Goal: Entertainment & Leisure: Browse casually

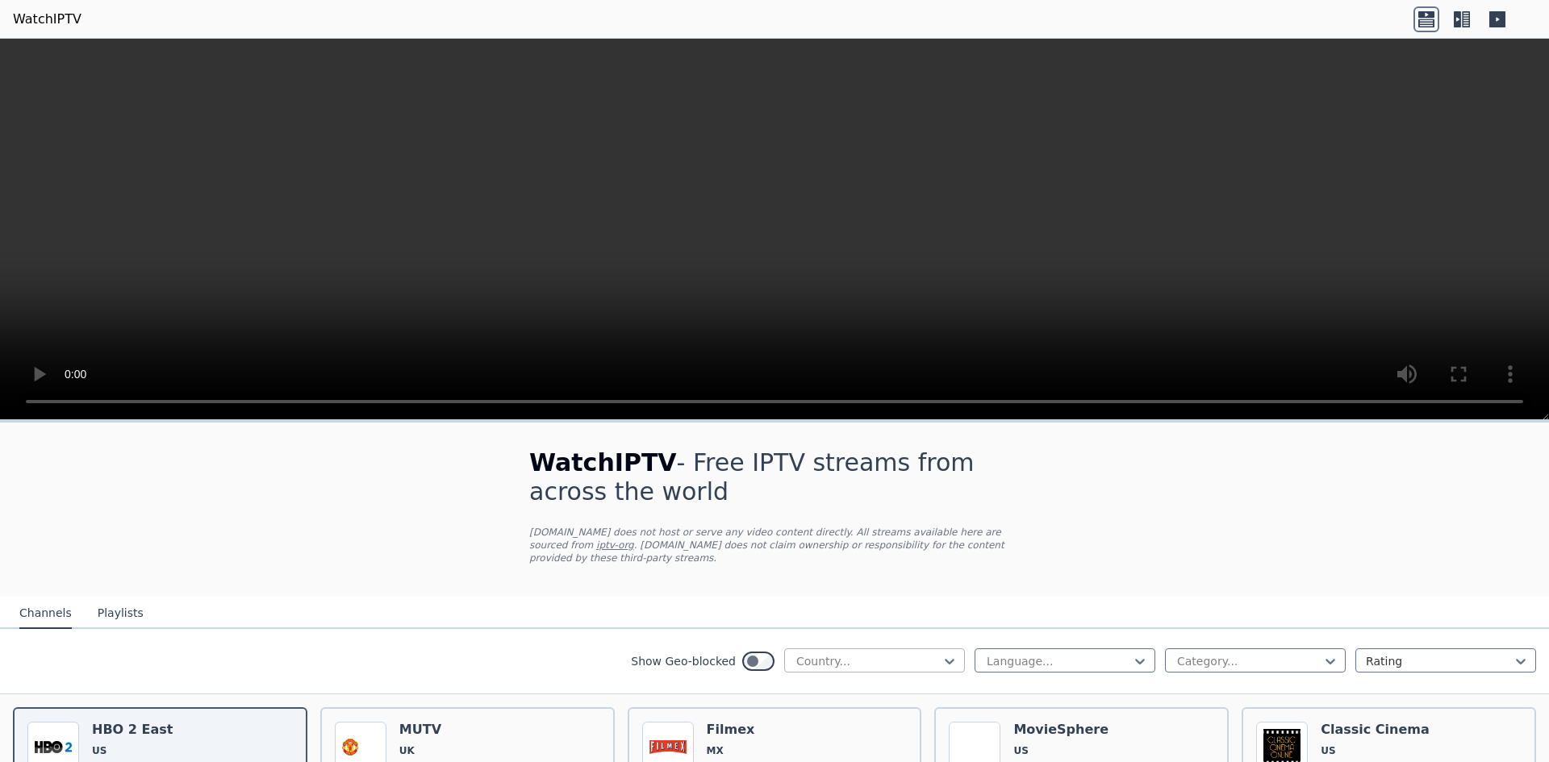
click at [860, 653] on div at bounding box center [868, 661] width 147 height 16
type input "******"
click at [835, 741] on div "[GEOGRAPHIC_DATA]" at bounding box center [874, 755] width 181 height 29
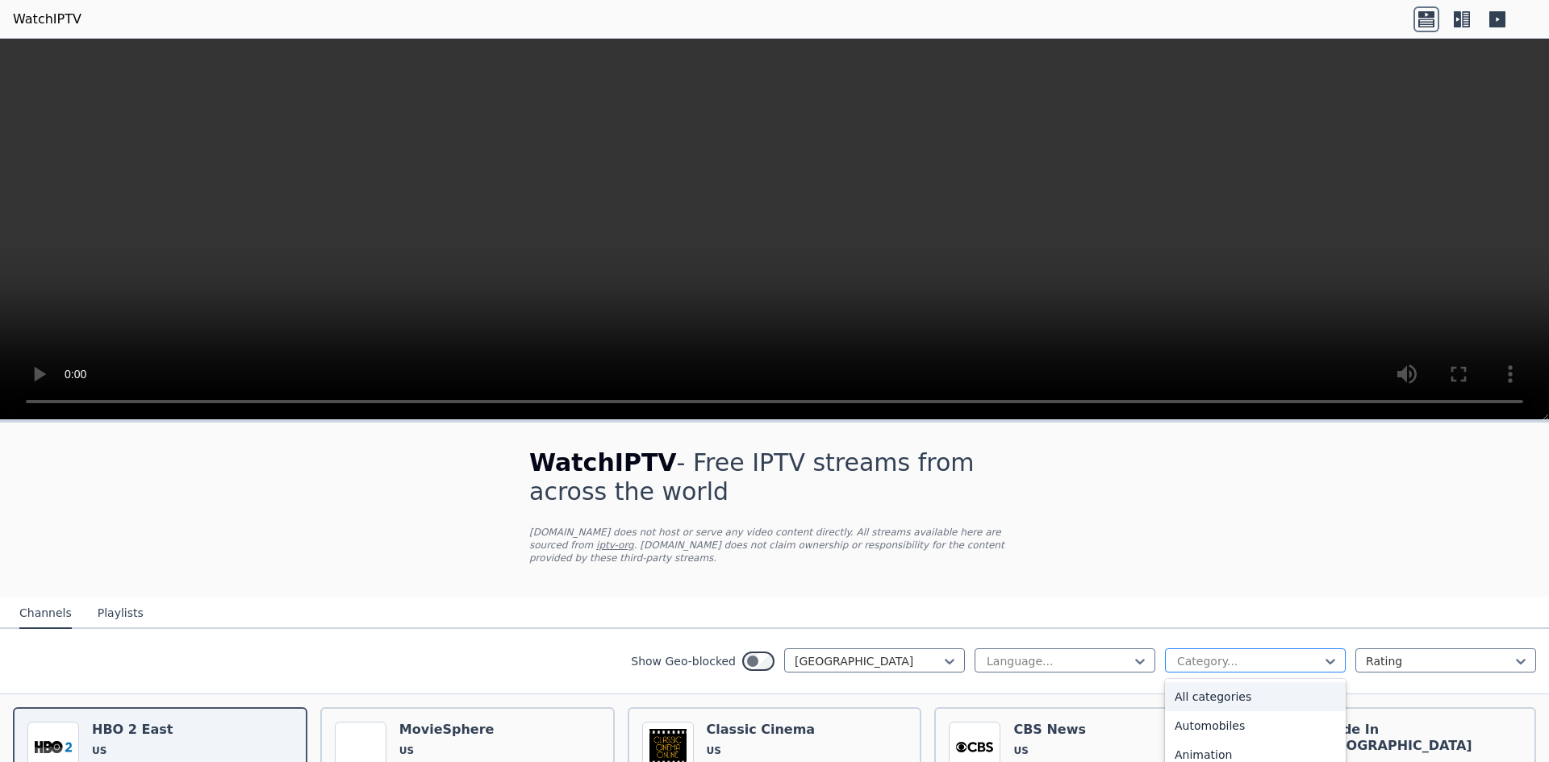
click at [1225, 653] on div at bounding box center [1248, 661] width 147 height 16
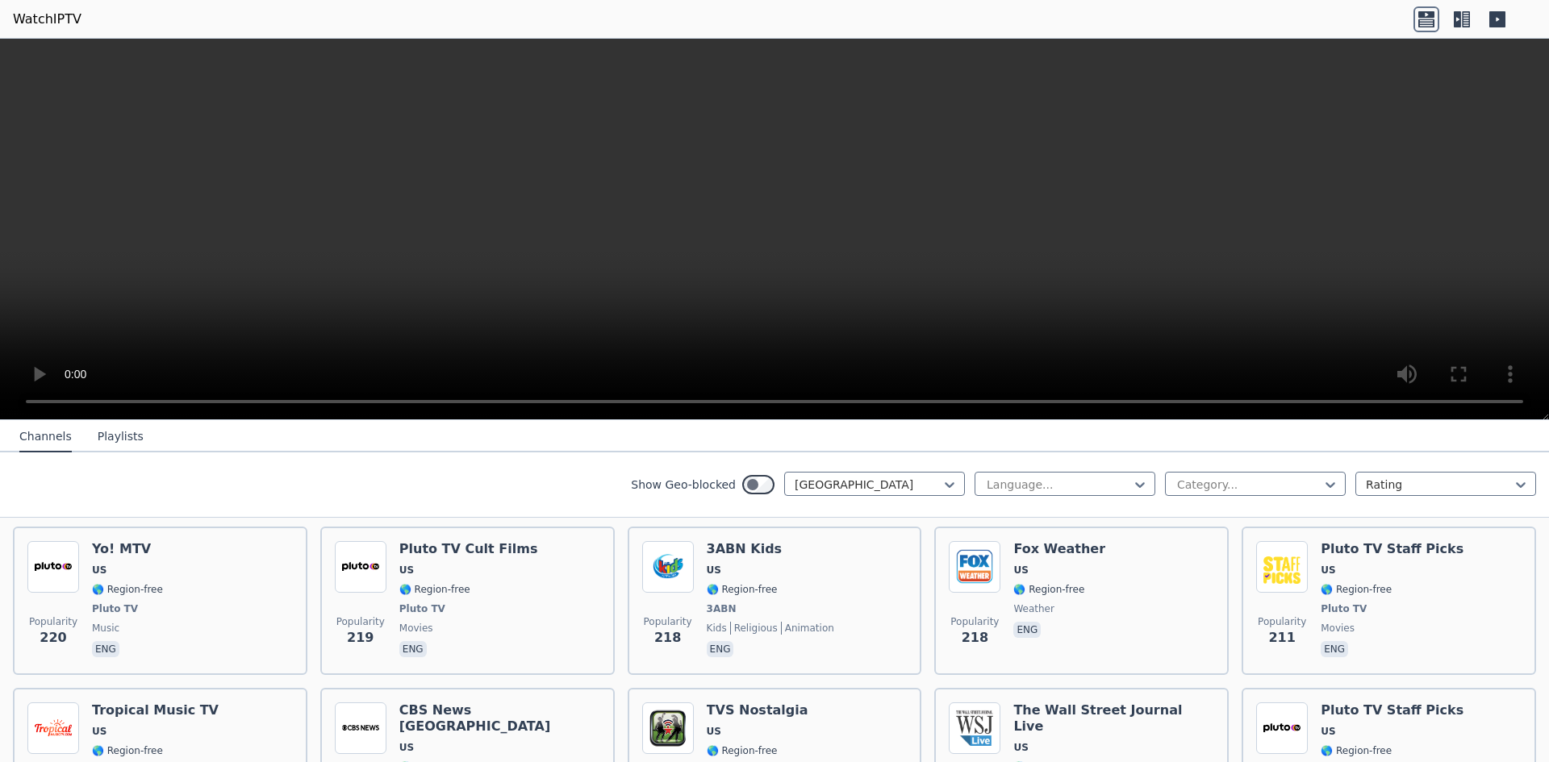
scroll to position [4679, 0]
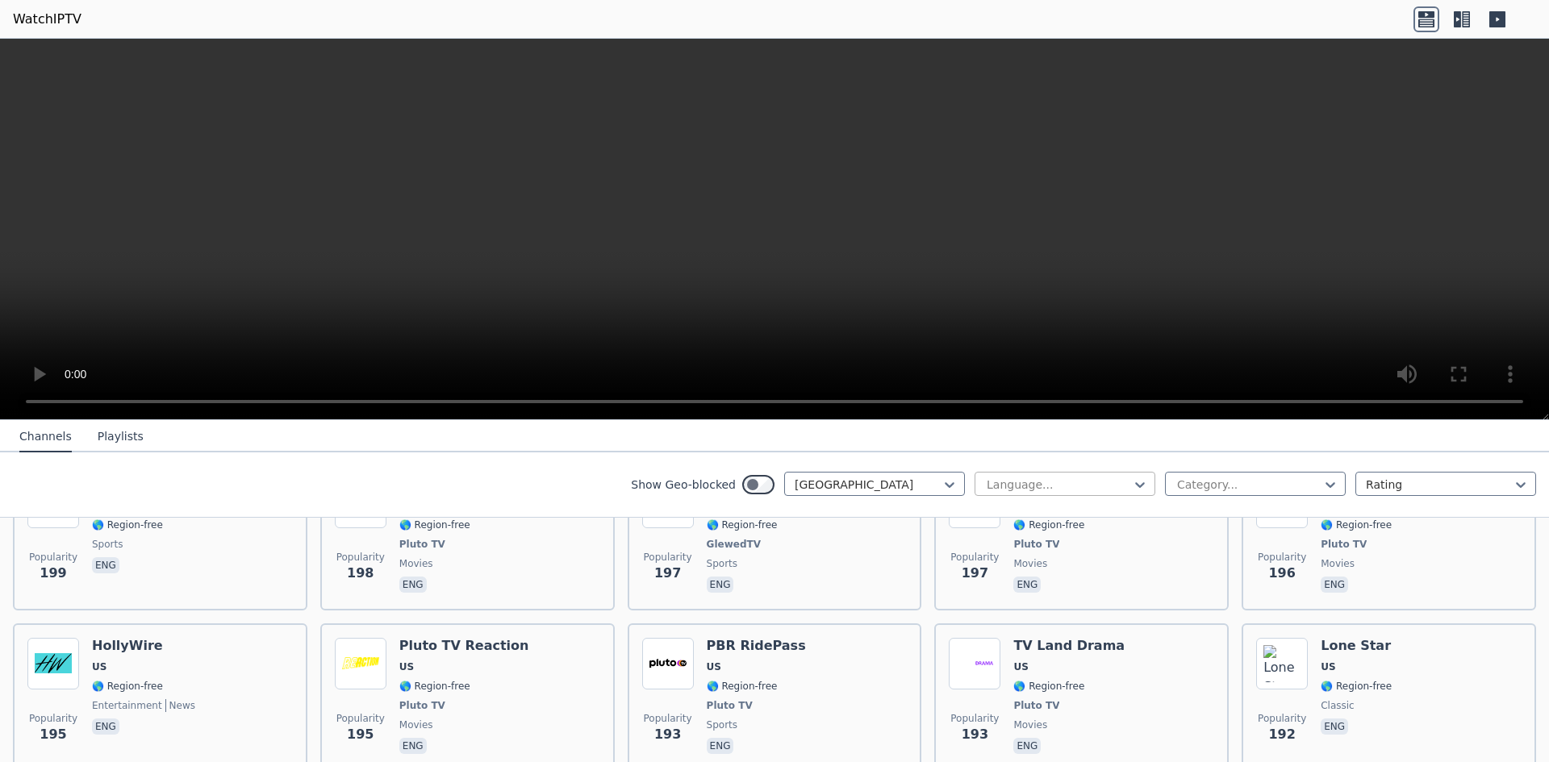
click at [1041, 495] on div "Language..." at bounding box center [1065, 484] width 181 height 24
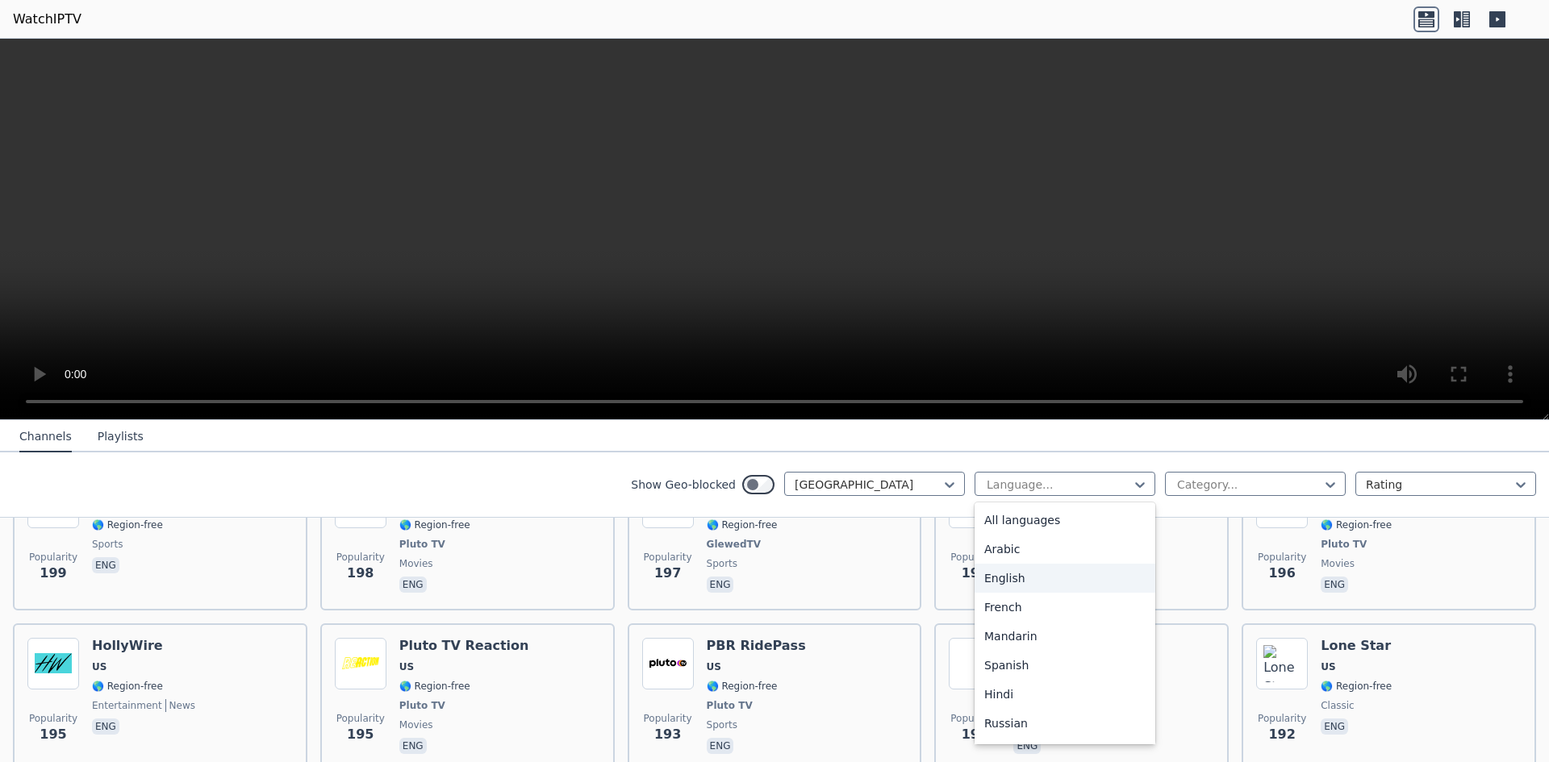
click at [1044, 572] on div "English" at bounding box center [1065, 578] width 181 height 29
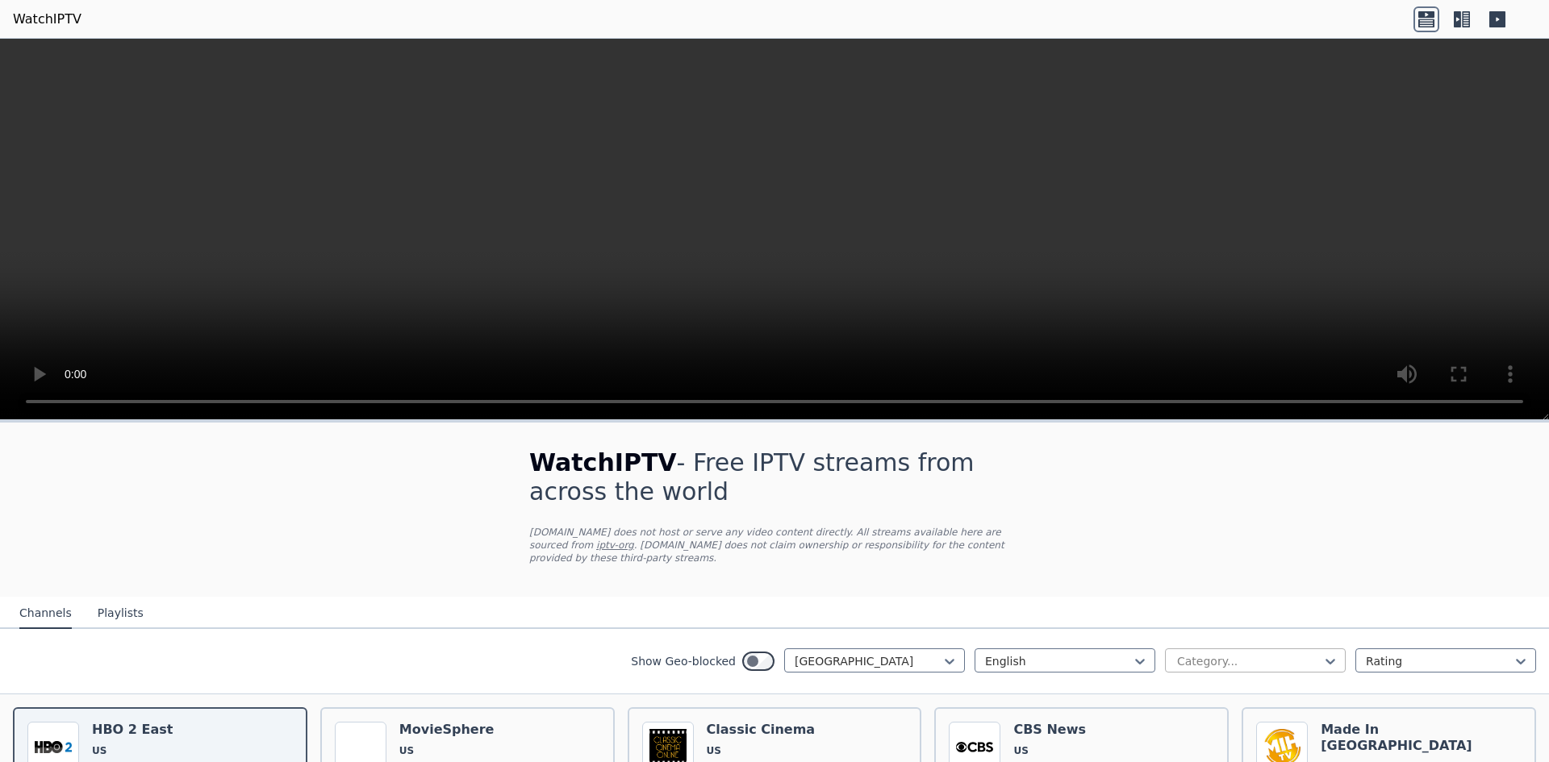
click at [1204, 653] on div at bounding box center [1248, 661] width 147 height 16
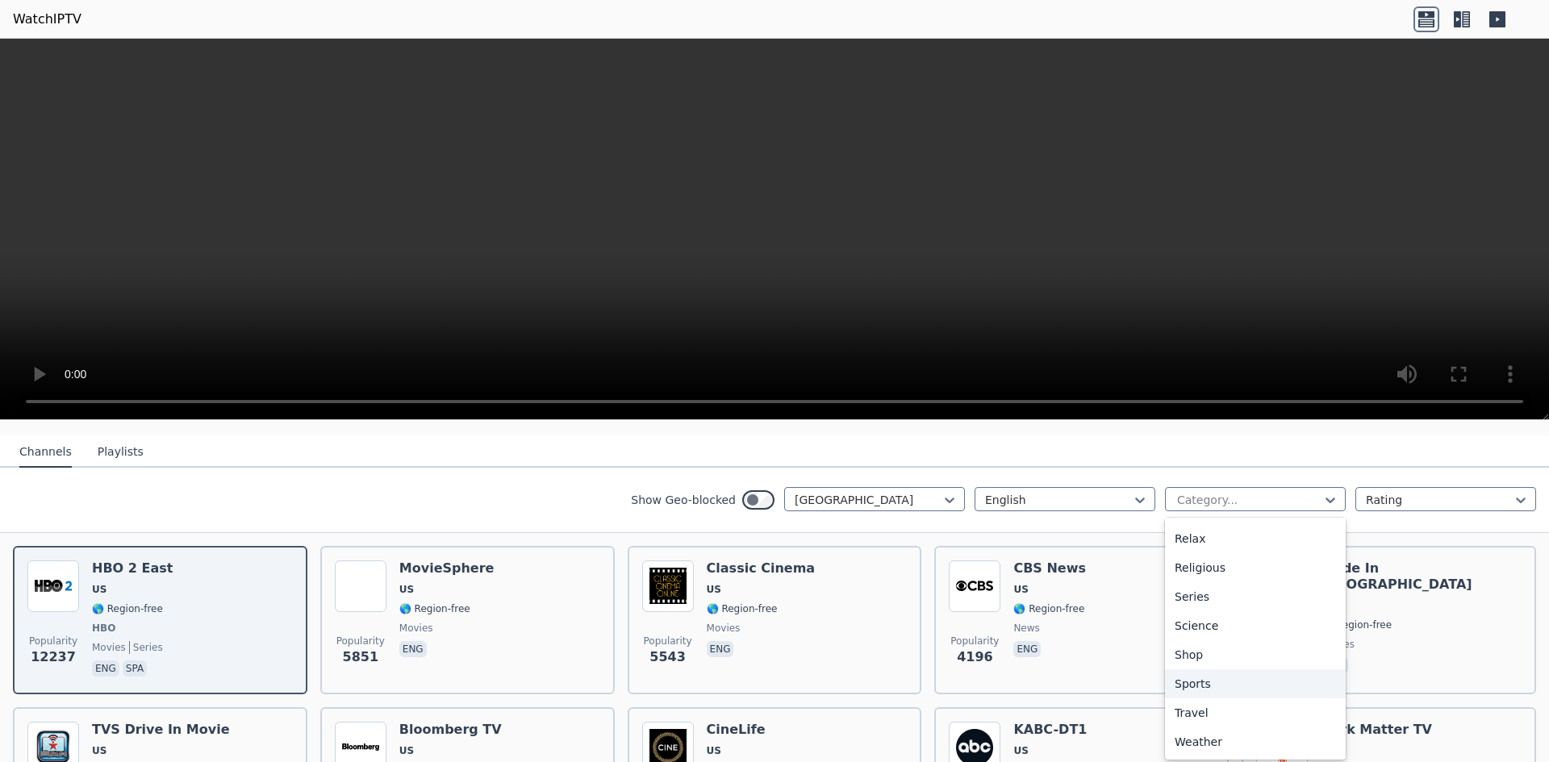
click at [1197, 673] on div "Sports" at bounding box center [1255, 684] width 181 height 29
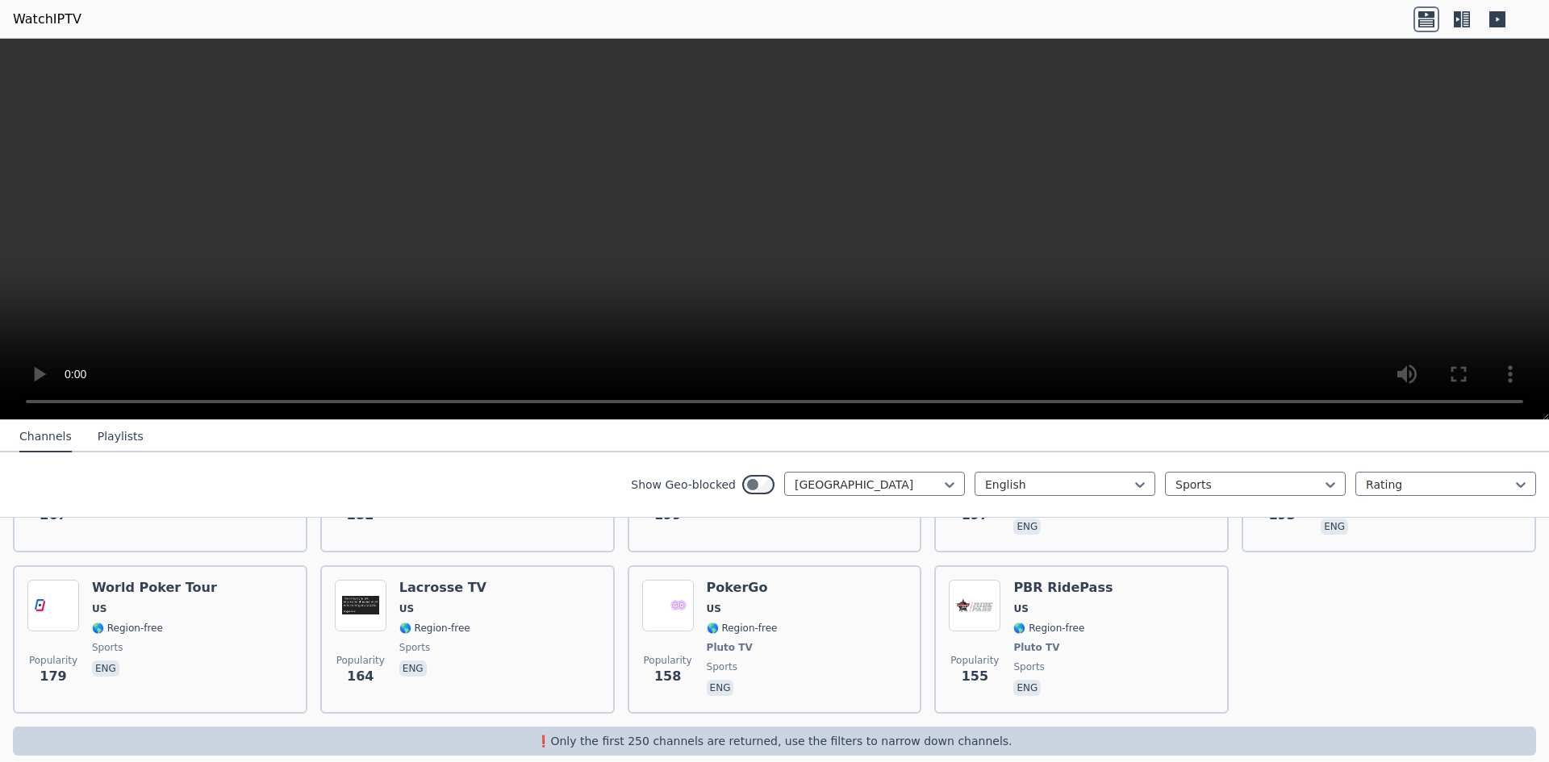
scroll to position [787, 0]
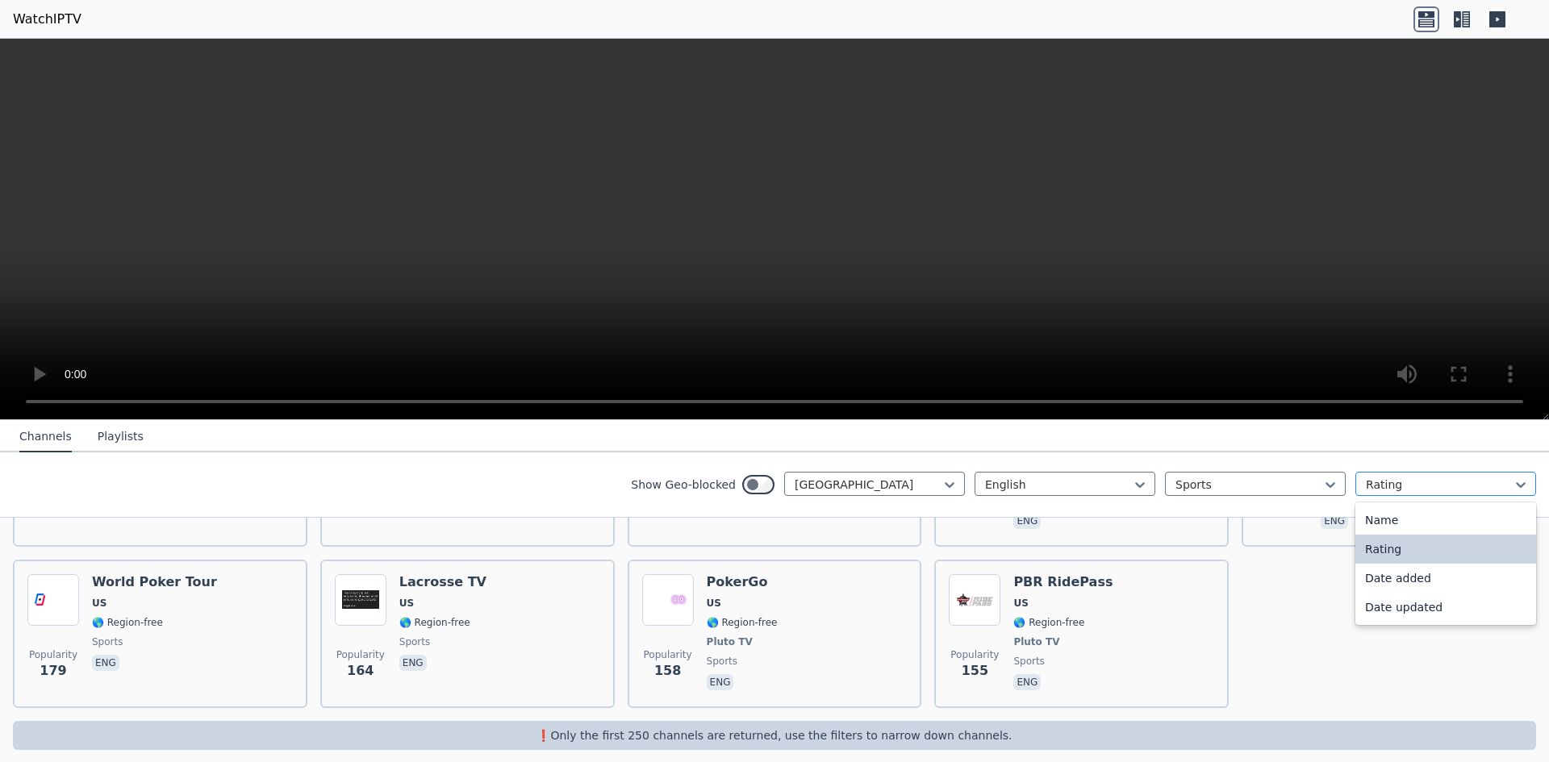
click at [1410, 481] on div at bounding box center [1439, 485] width 147 height 16
click at [1375, 522] on div "Name" at bounding box center [1445, 520] width 181 height 29
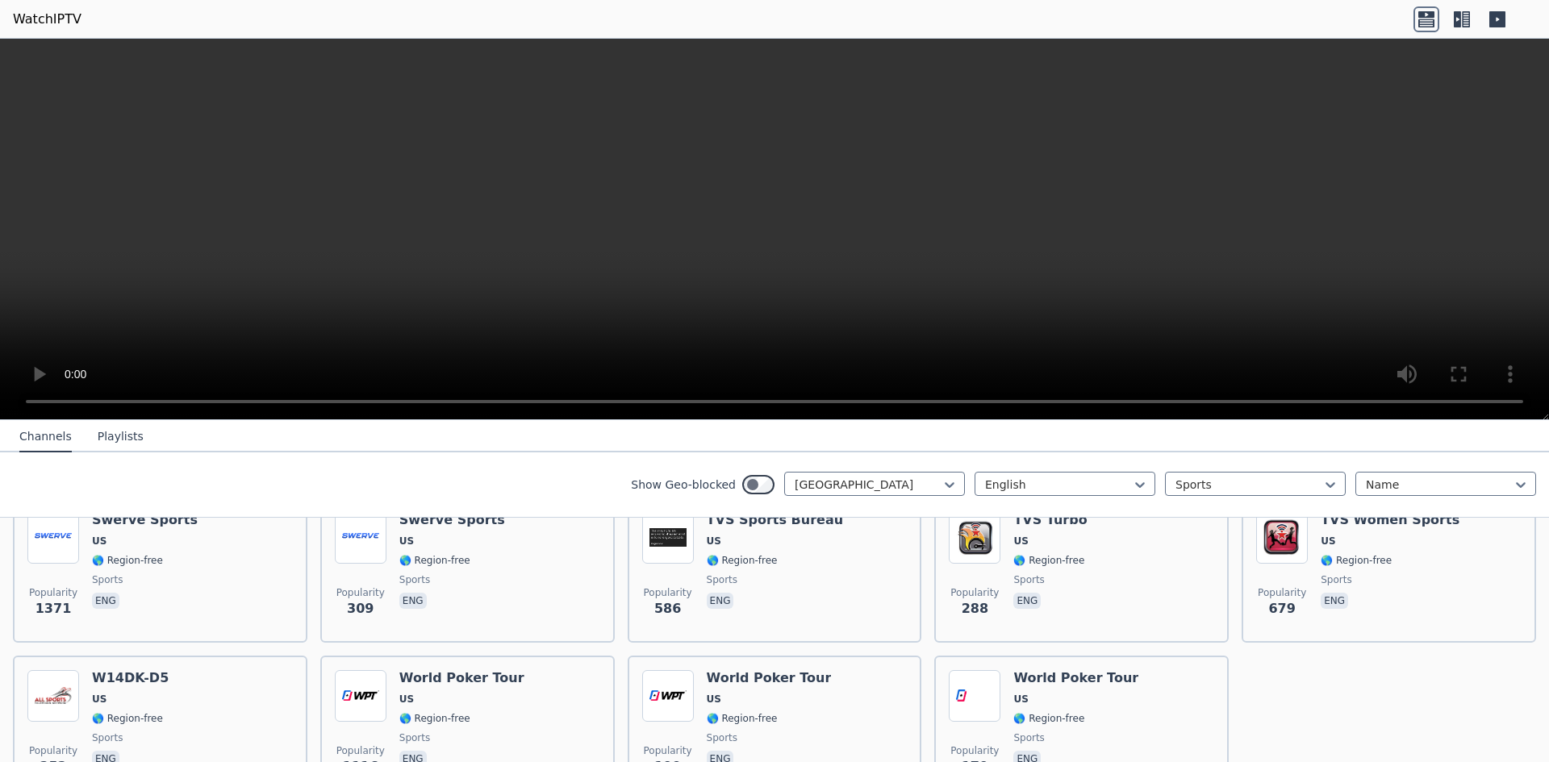
scroll to position [545, 0]
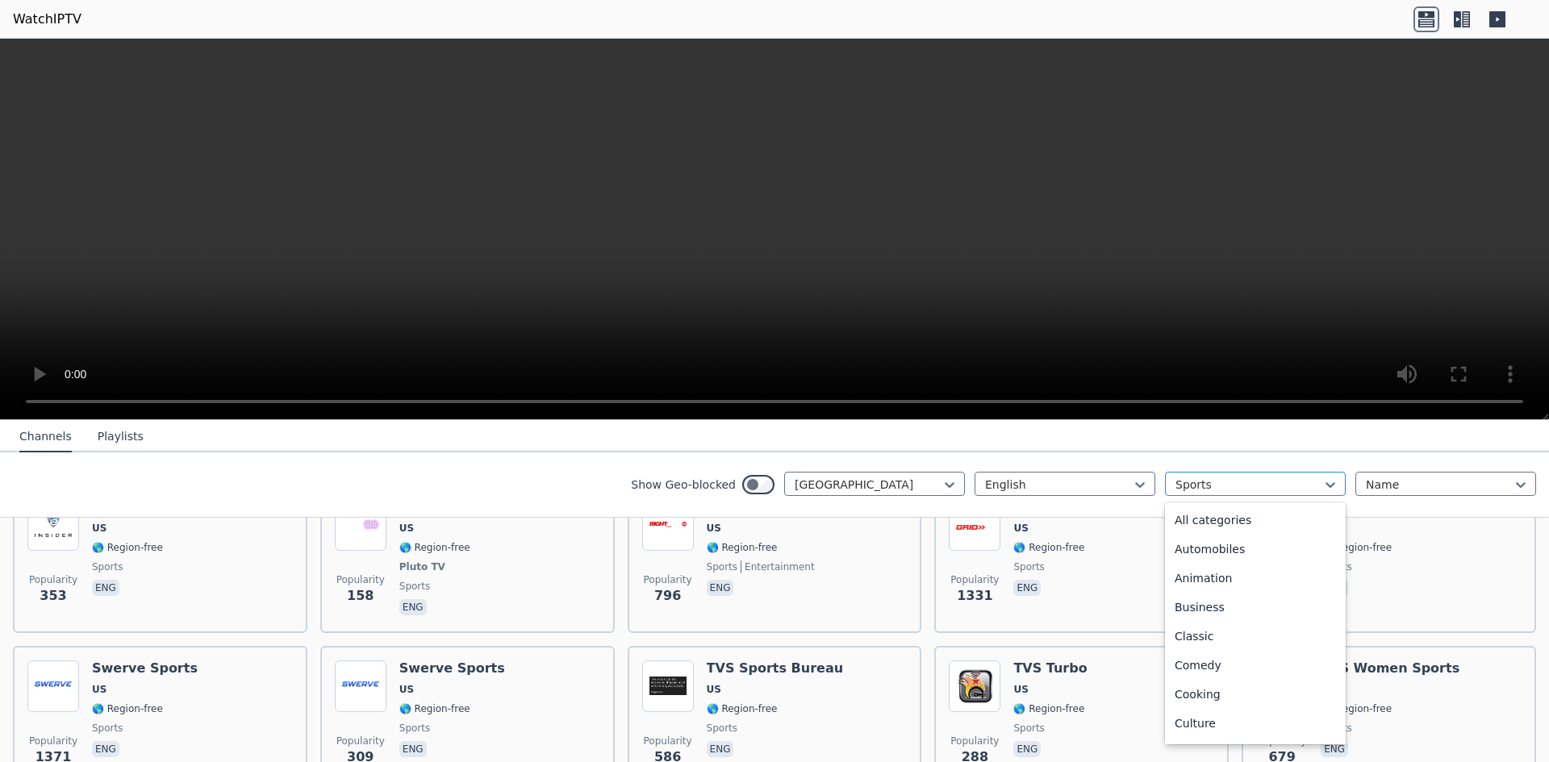
click at [1266, 494] on div "Sports" at bounding box center [1255, 484] width 181 height 24
click at [1196, 519] on div "All categories" at bounding box center [1255, 520] width 181 height 29
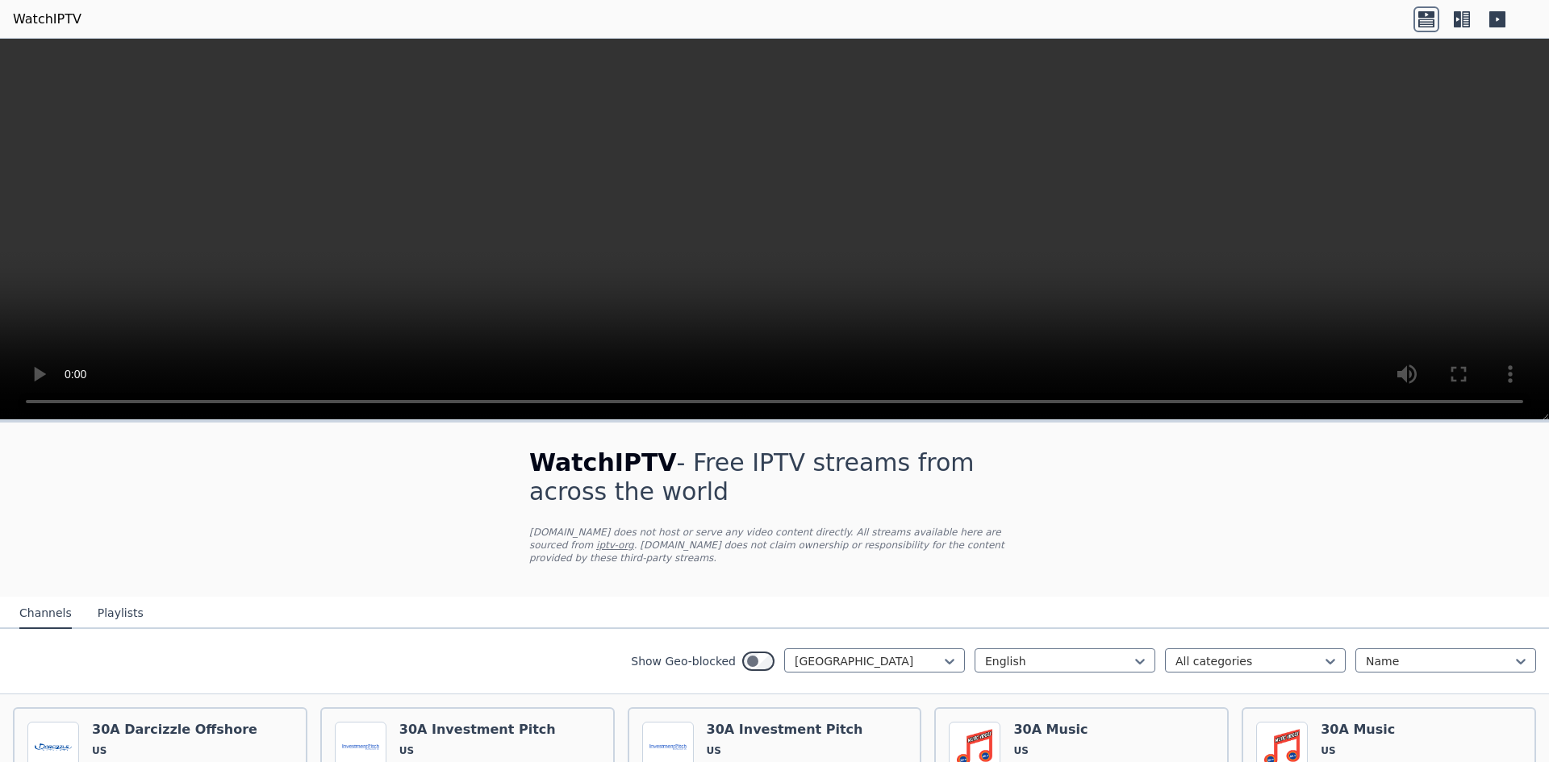
click at [104, 599] on button "Playlists" at bounding box center [121, 614] width 46 height 31
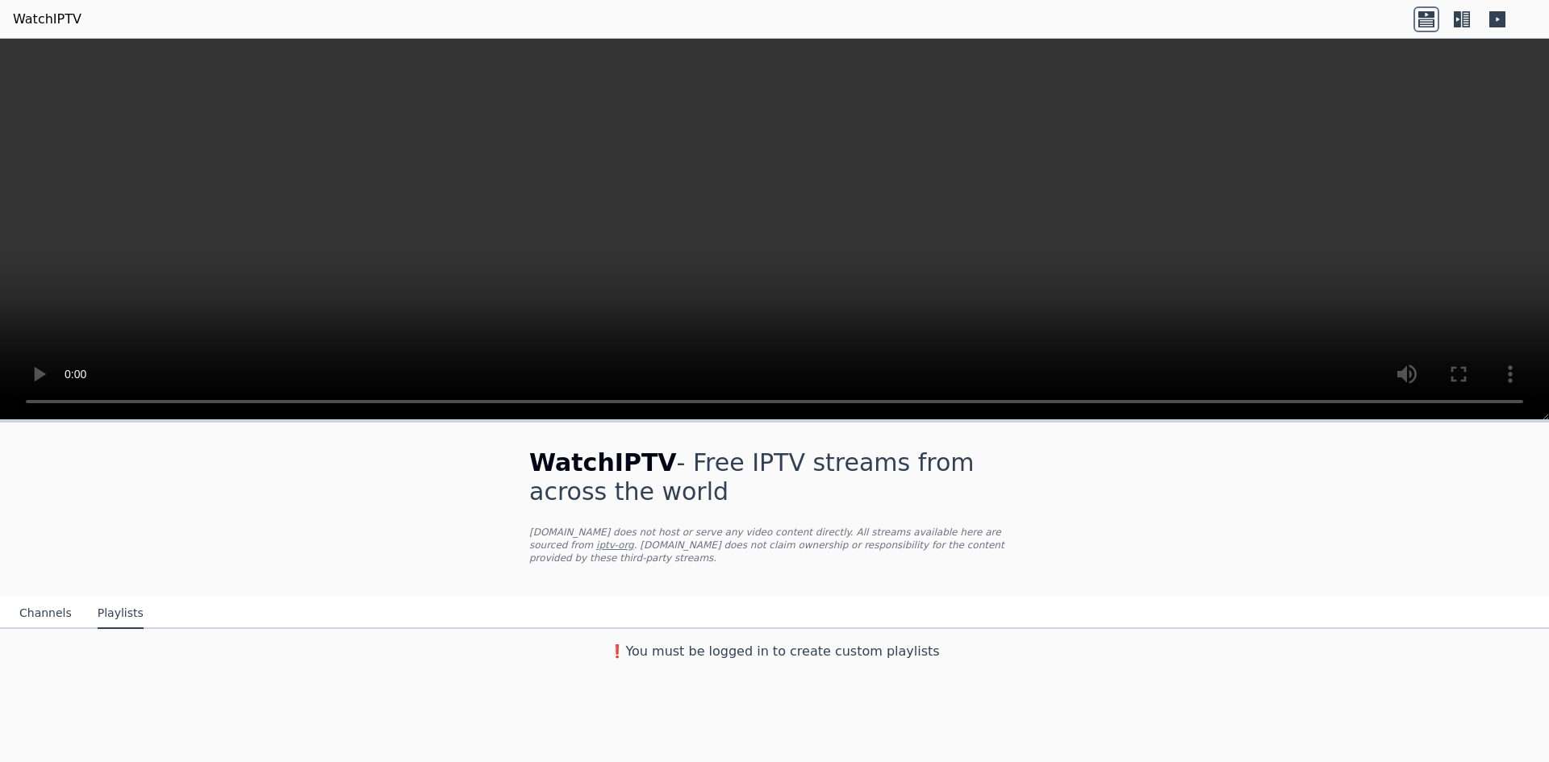
click at [30, 601] on button "Channels" at bounding box center [45, 614] width 52 height 31
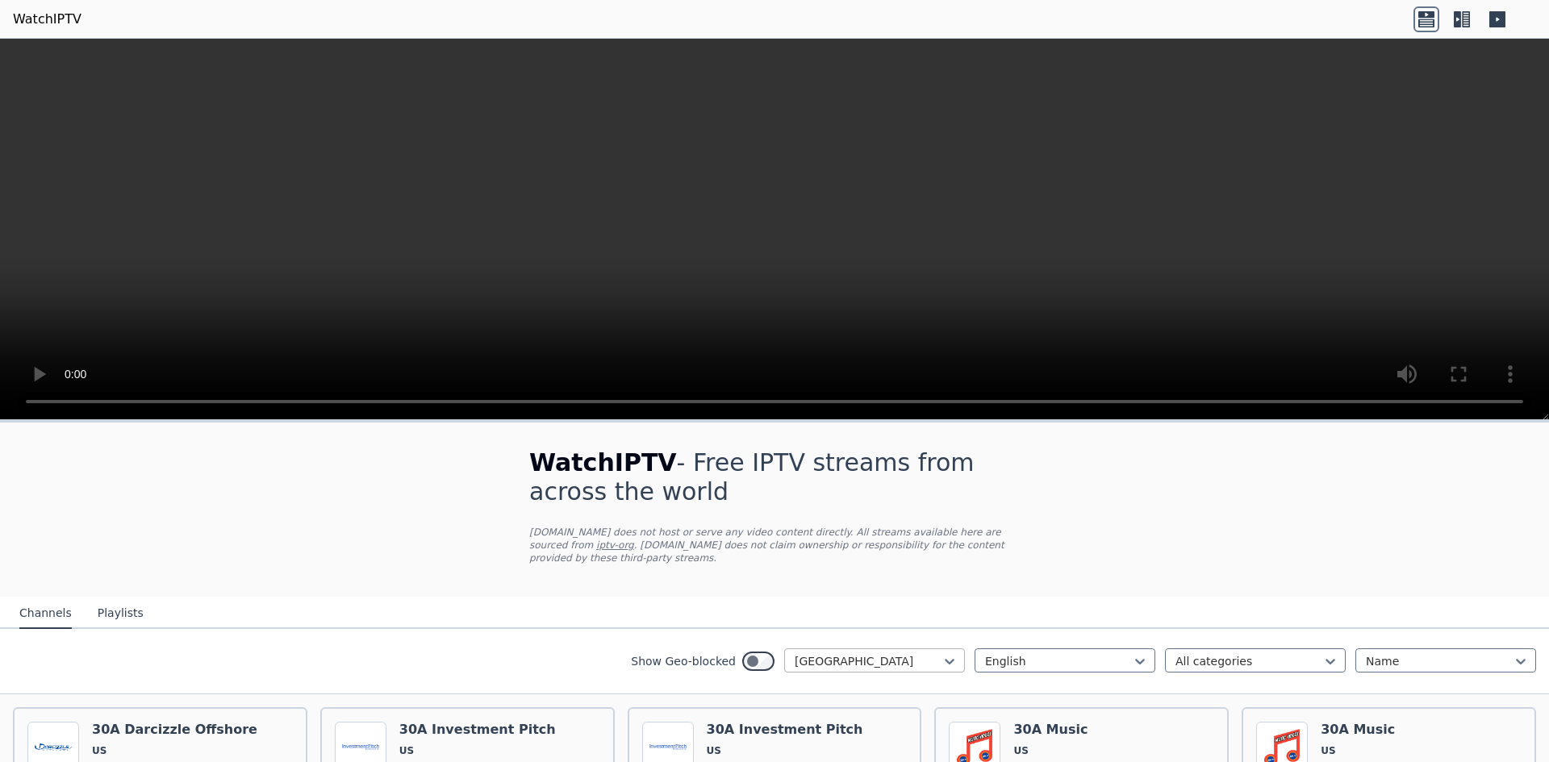
click at [799, 649] on div "[GEOGRAPHIC_DATA]" at bounding box center [874, 661] width 181 height 24
click at [1013, 653] on div at bounding box center [1058, 661] width 147 height 16
click at [1209, 653] on div at bounding box center [1248, 661] width 147 height 16
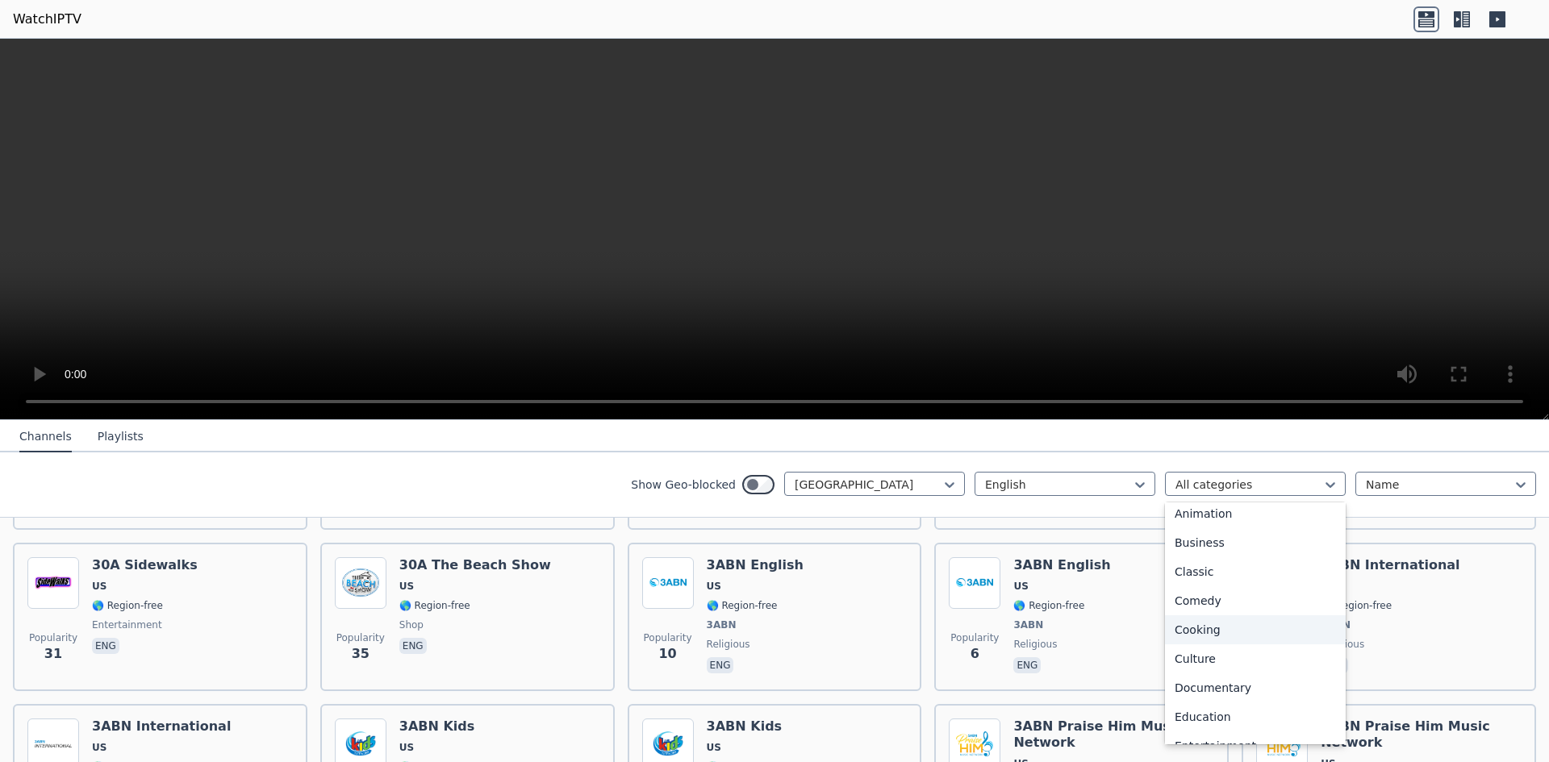
scroll to position [0, 0]
click at [1275, 512] on div "All categories" at bounding box center [1255, 520] width 181 height 29
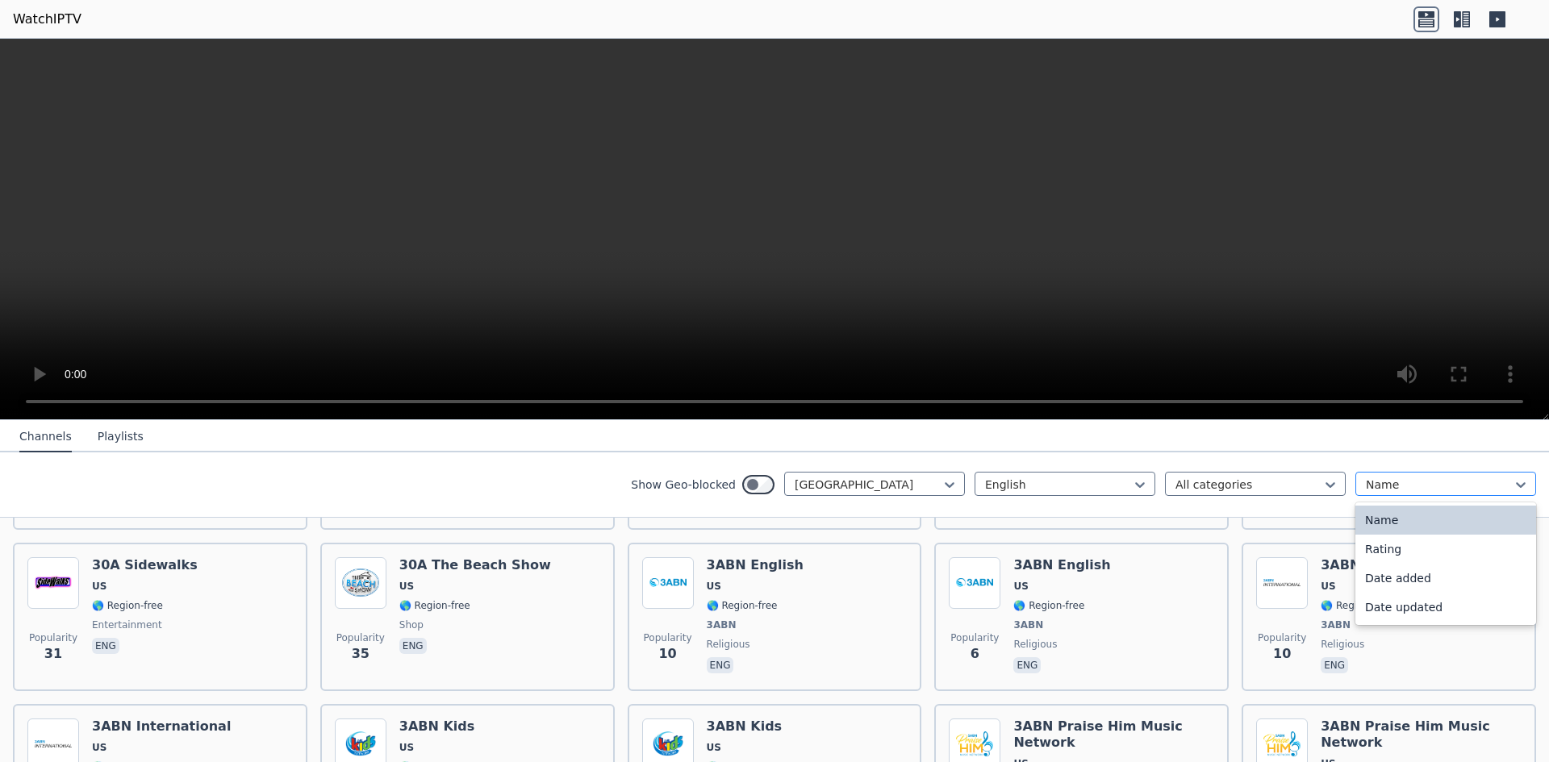
click at [1392, 486] on div at bounding box center [1439, 485] width 147 height 16
click at [1409, 484] on div at bounding box center [1439, 485] width 147 height 16
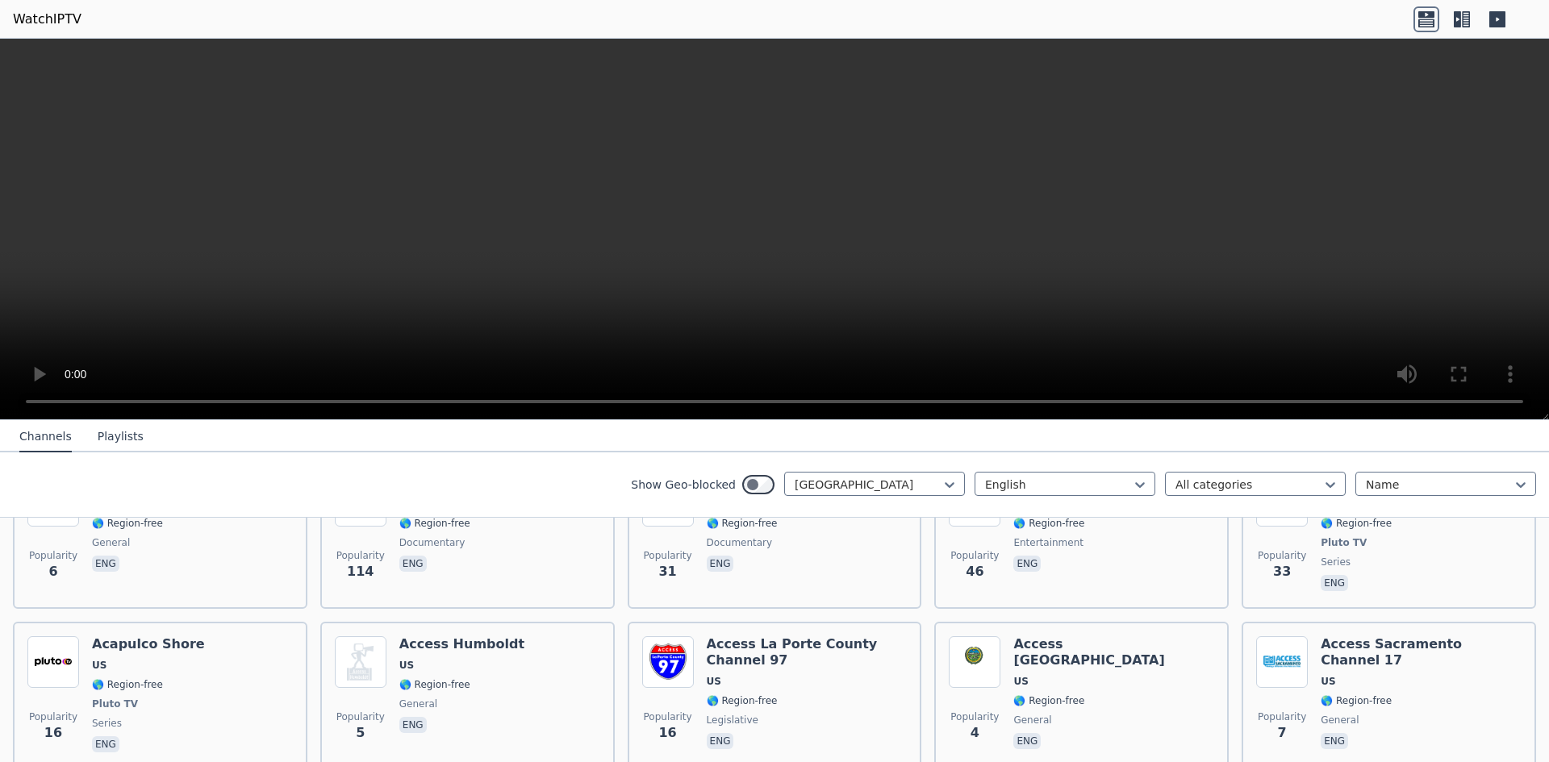
scroll to position [1273, 0]
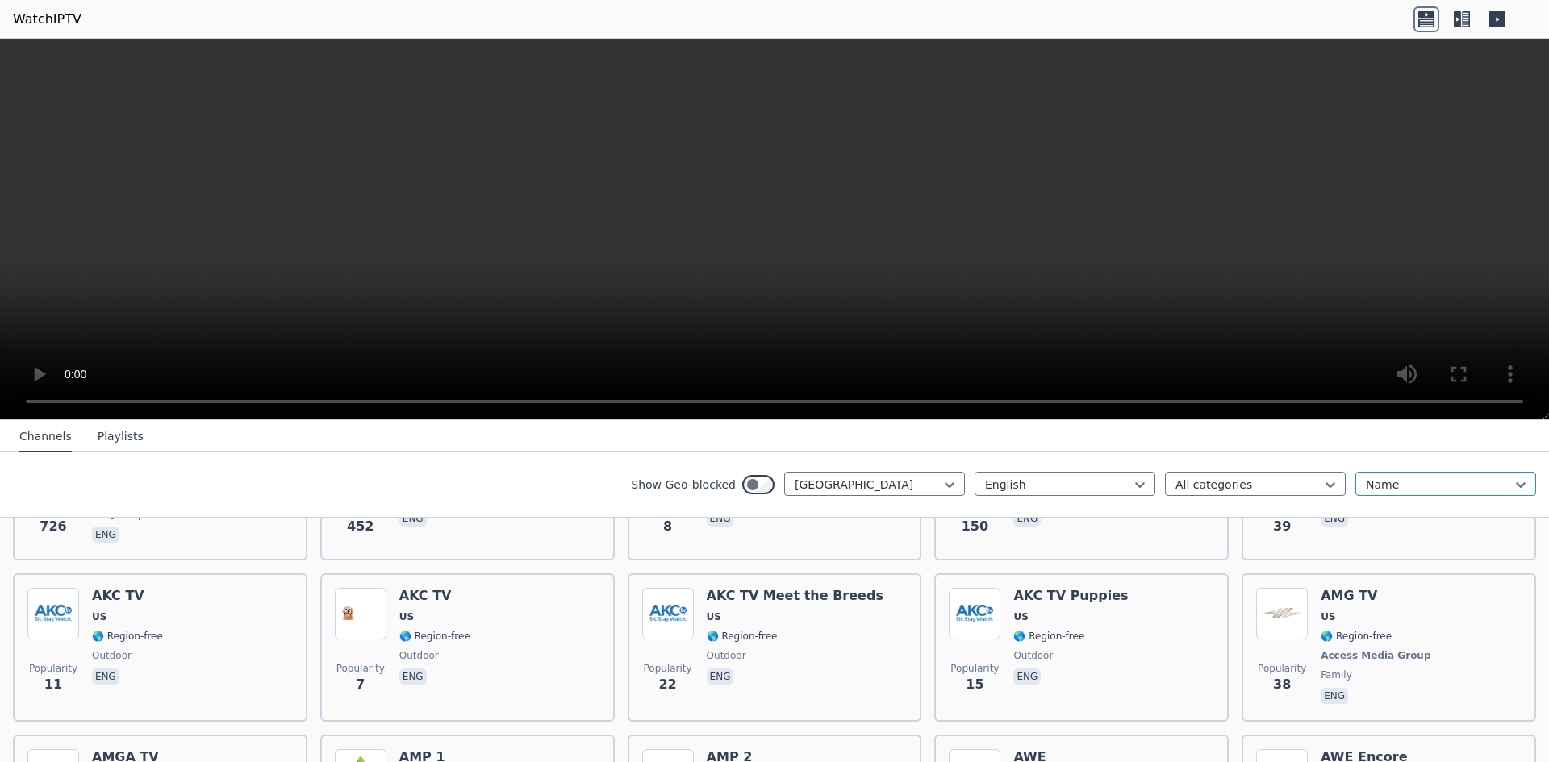
click at [1463, 495] on div "Name" at bounding box center [1445, 484] width 181 height 24
click at [1408, 553] on div "Rating" at bounding box center [1445, 549] width 181 height 29
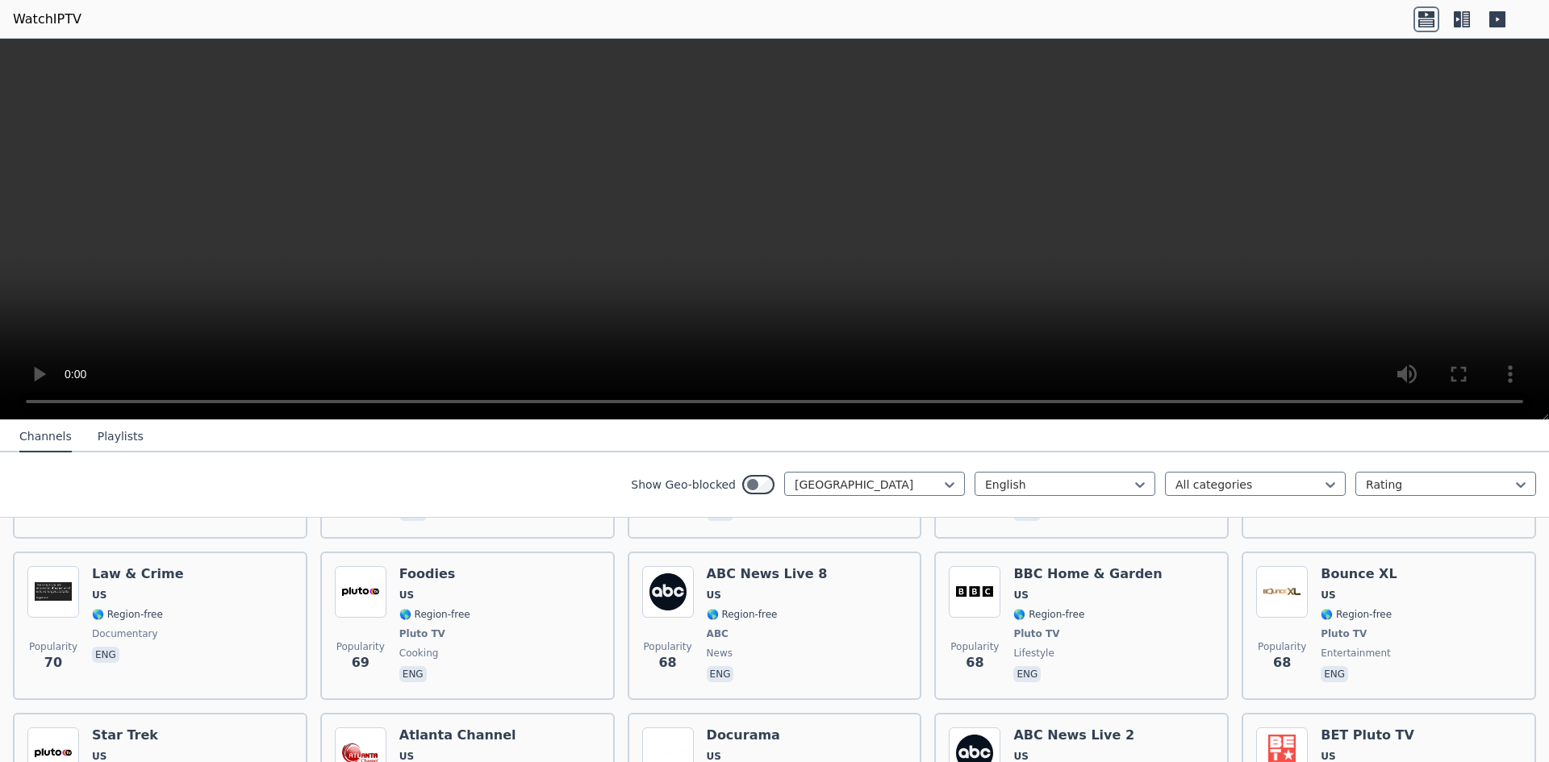
scroll to position [8047, 0]
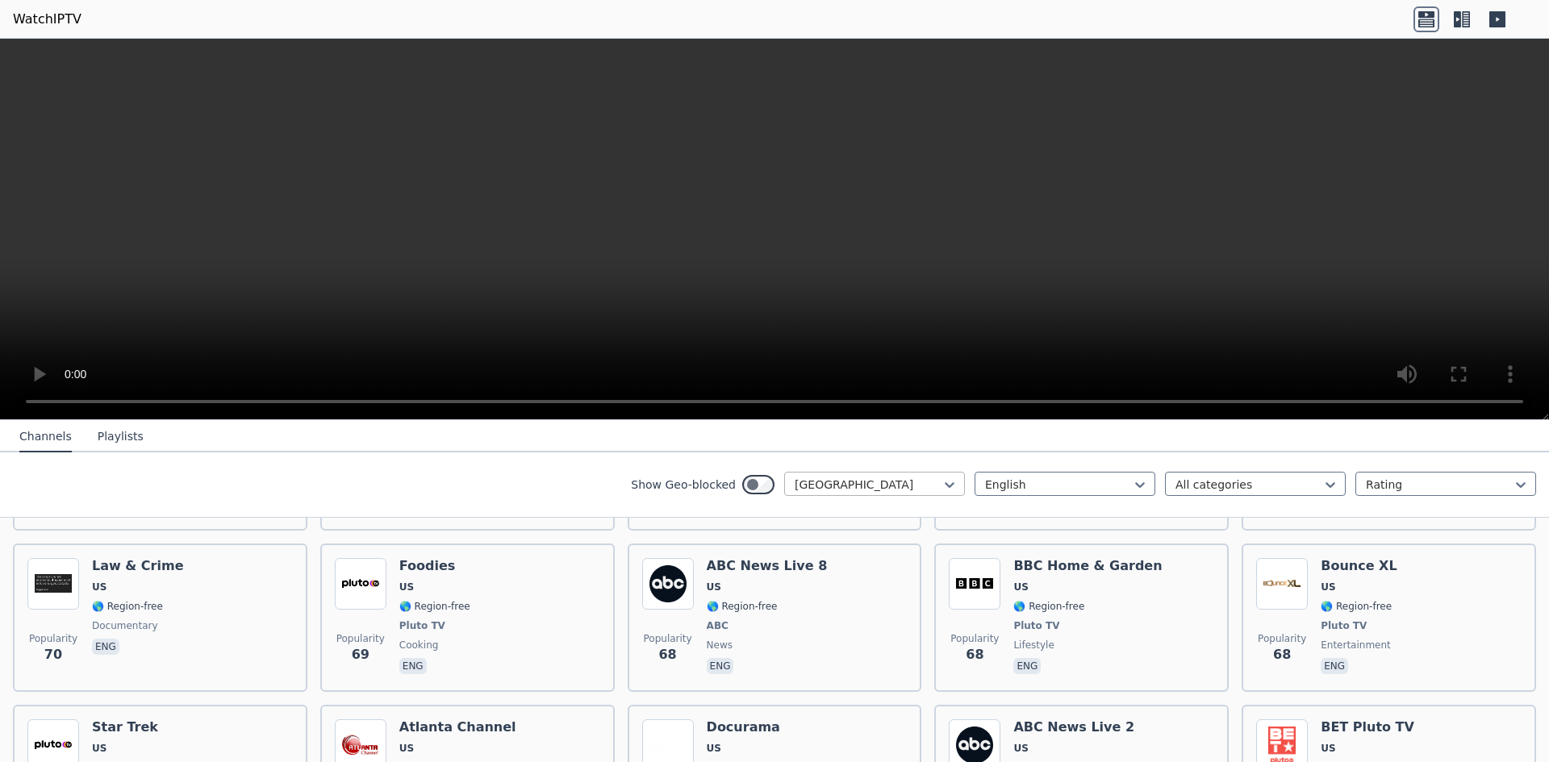
click at [828, 487] on div at bounding box center [868, 485] width 147 height 16
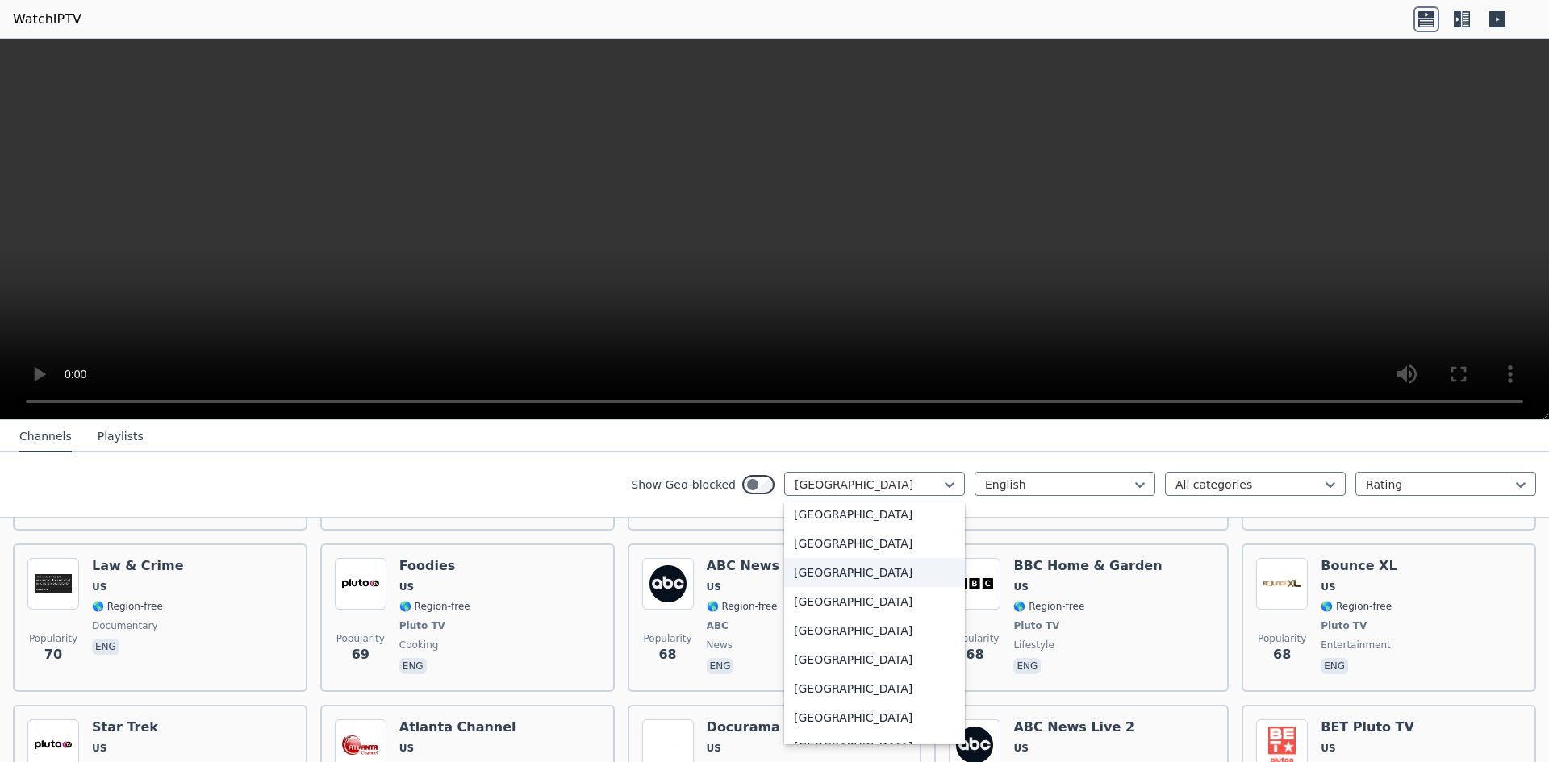
scroll to position [5279, 0]
click at [1043, 484] on div at bounding box center [1058, 485] width 147 height 16
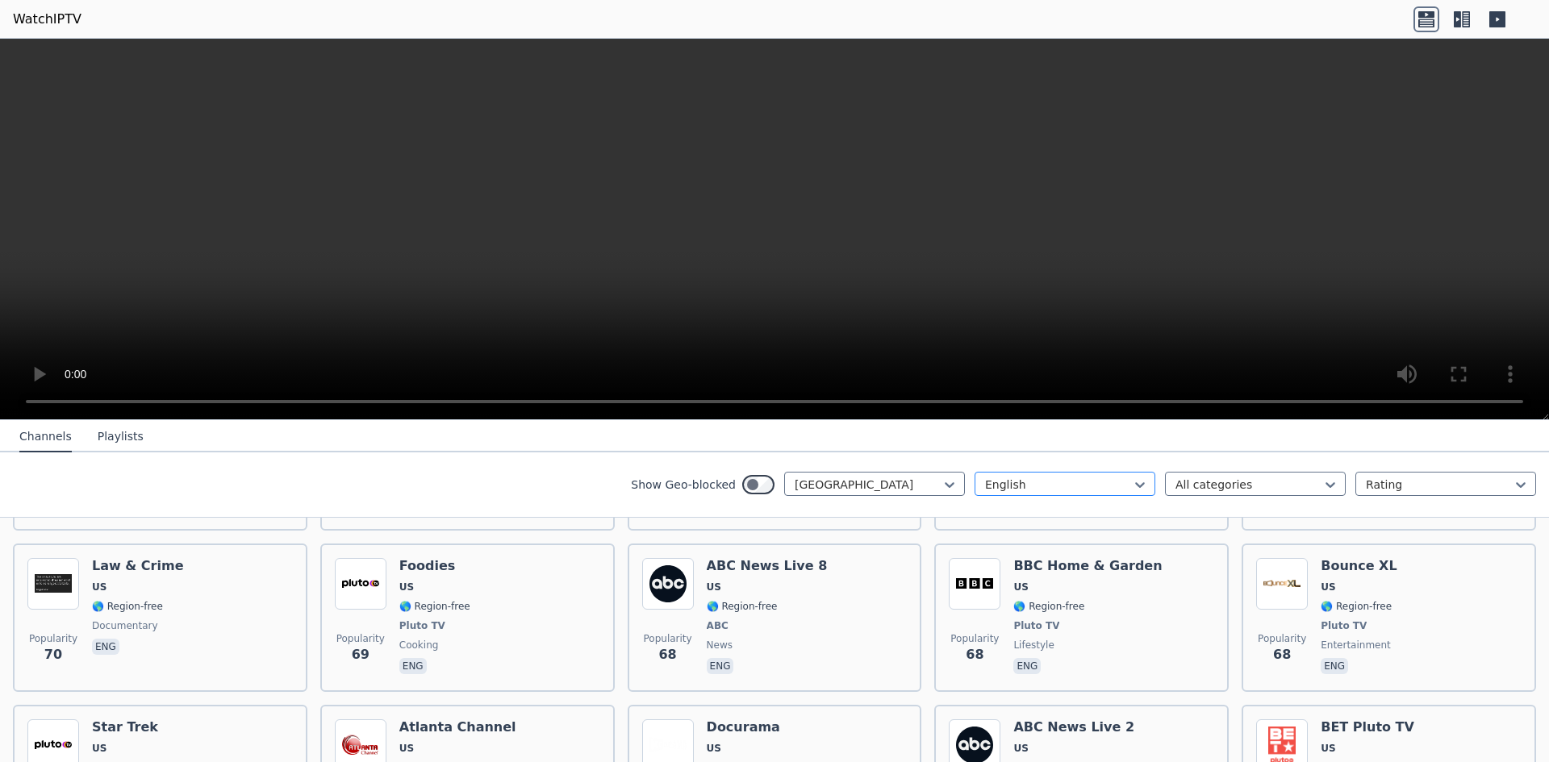
click at [1041, 484] on div at bounding box center [1058, 485] width 147 height 16
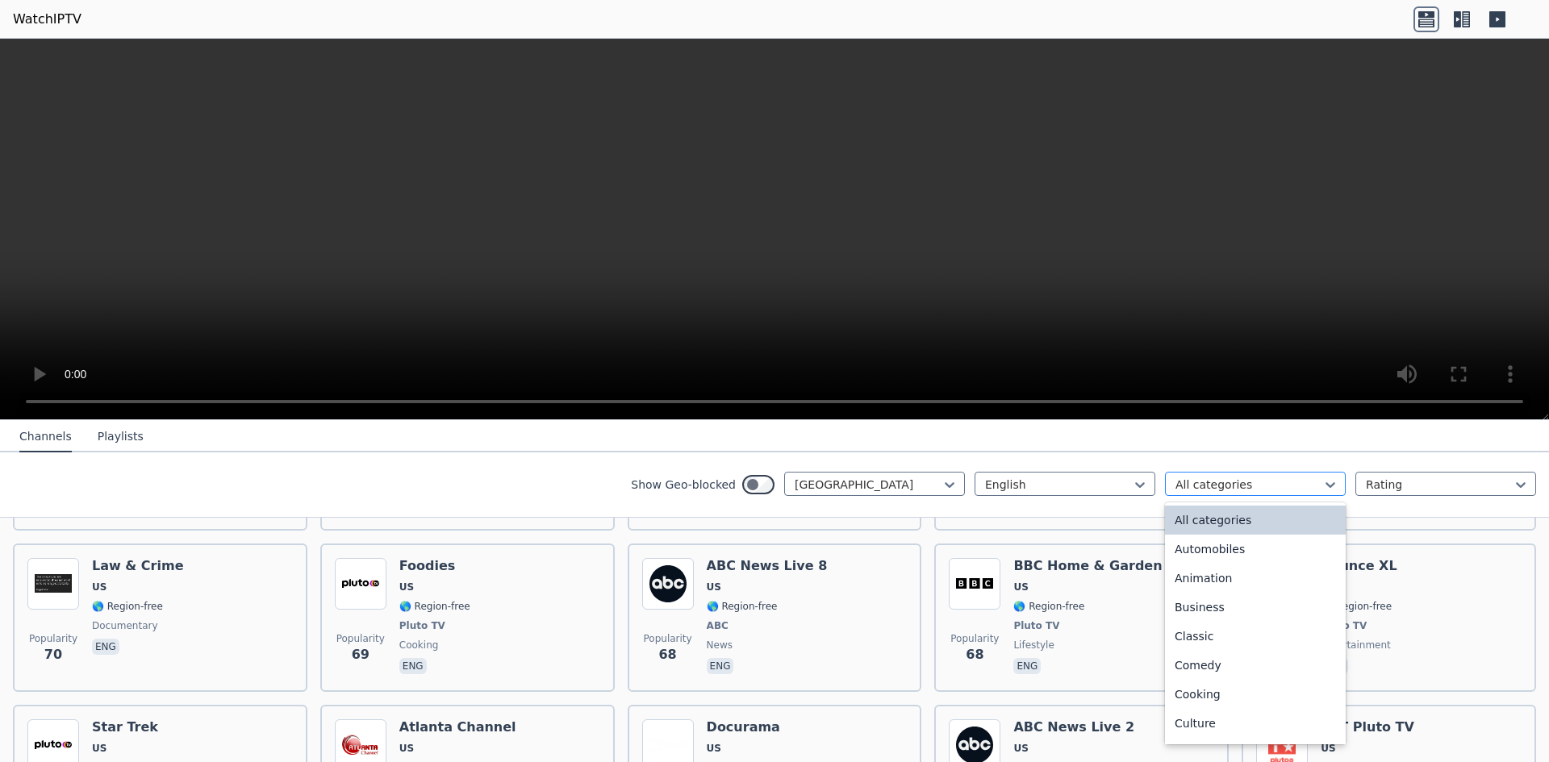
click at [1233, 473] on div "All categories" at bounding box center [1255, 484] width 181 height 24
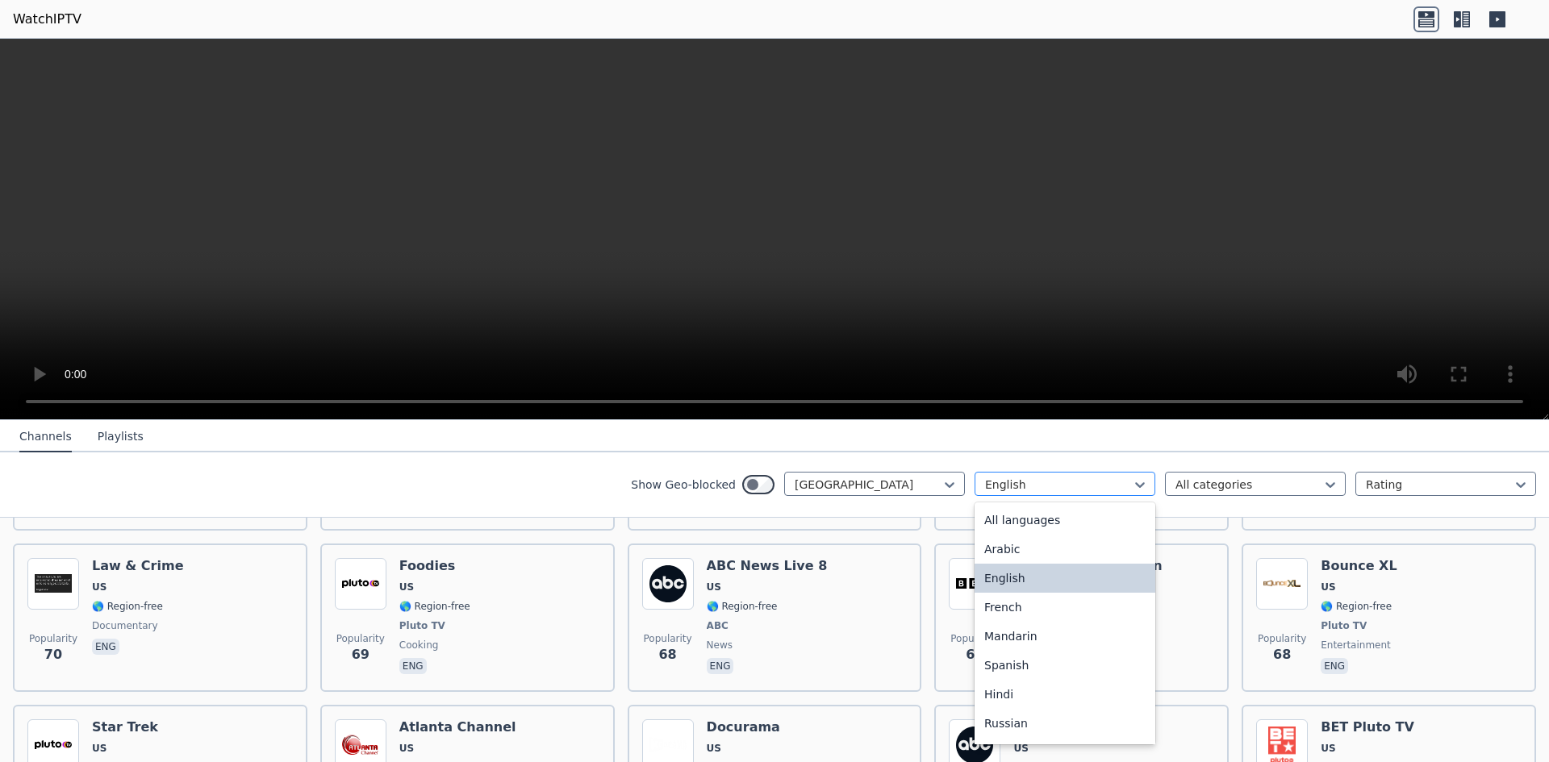
click at [1093, 484] on div at bounding box center [1058, 485] width 147 height 16
click at [1052, 520] on div "All languages" at bounding box center [1065, 520] width 181 height 29
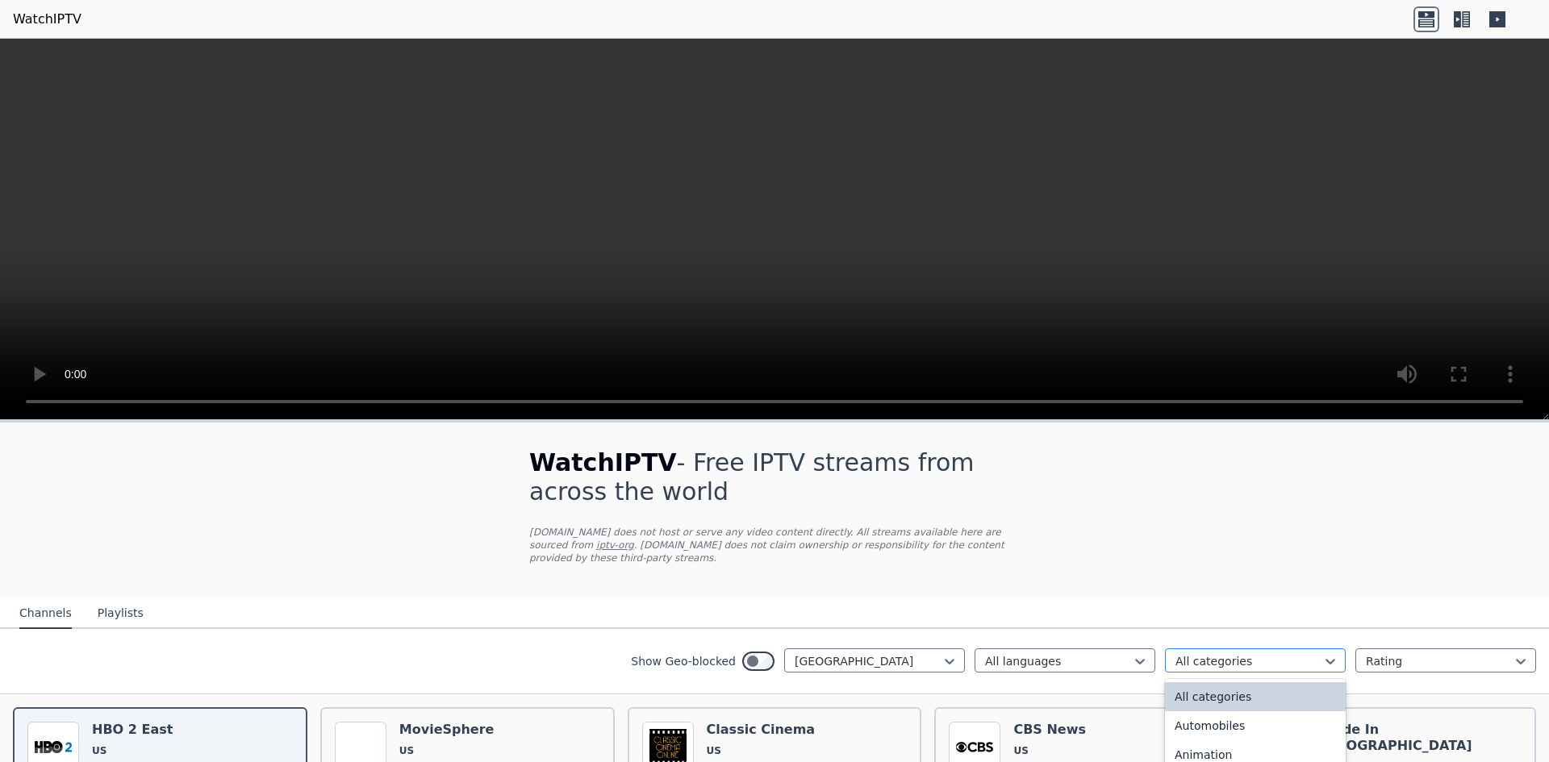
click at [1208, 649] on div "All categories" at bounding box center [1255, 661] width 181 height 24
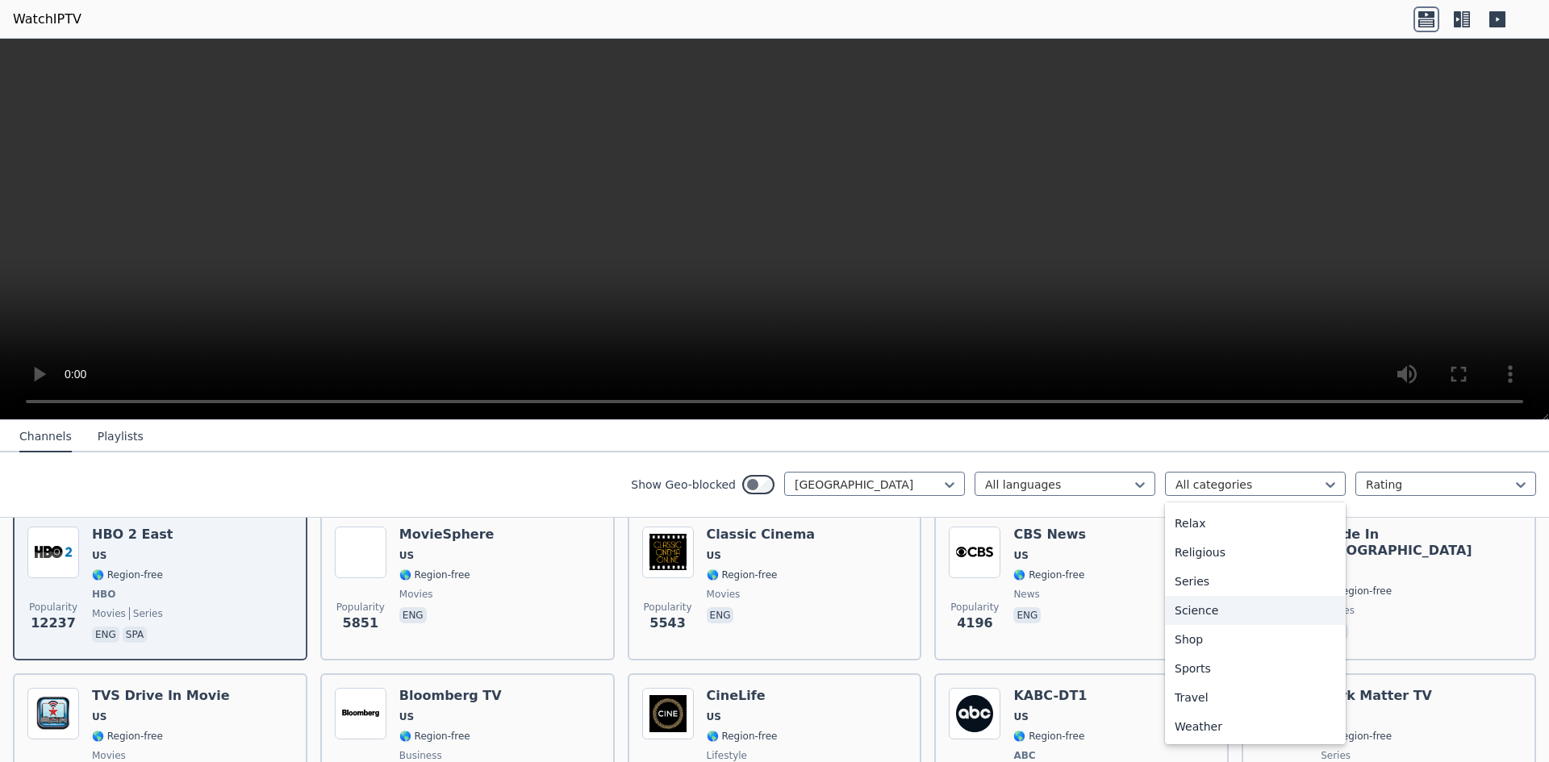
scroll to position [323, 0]
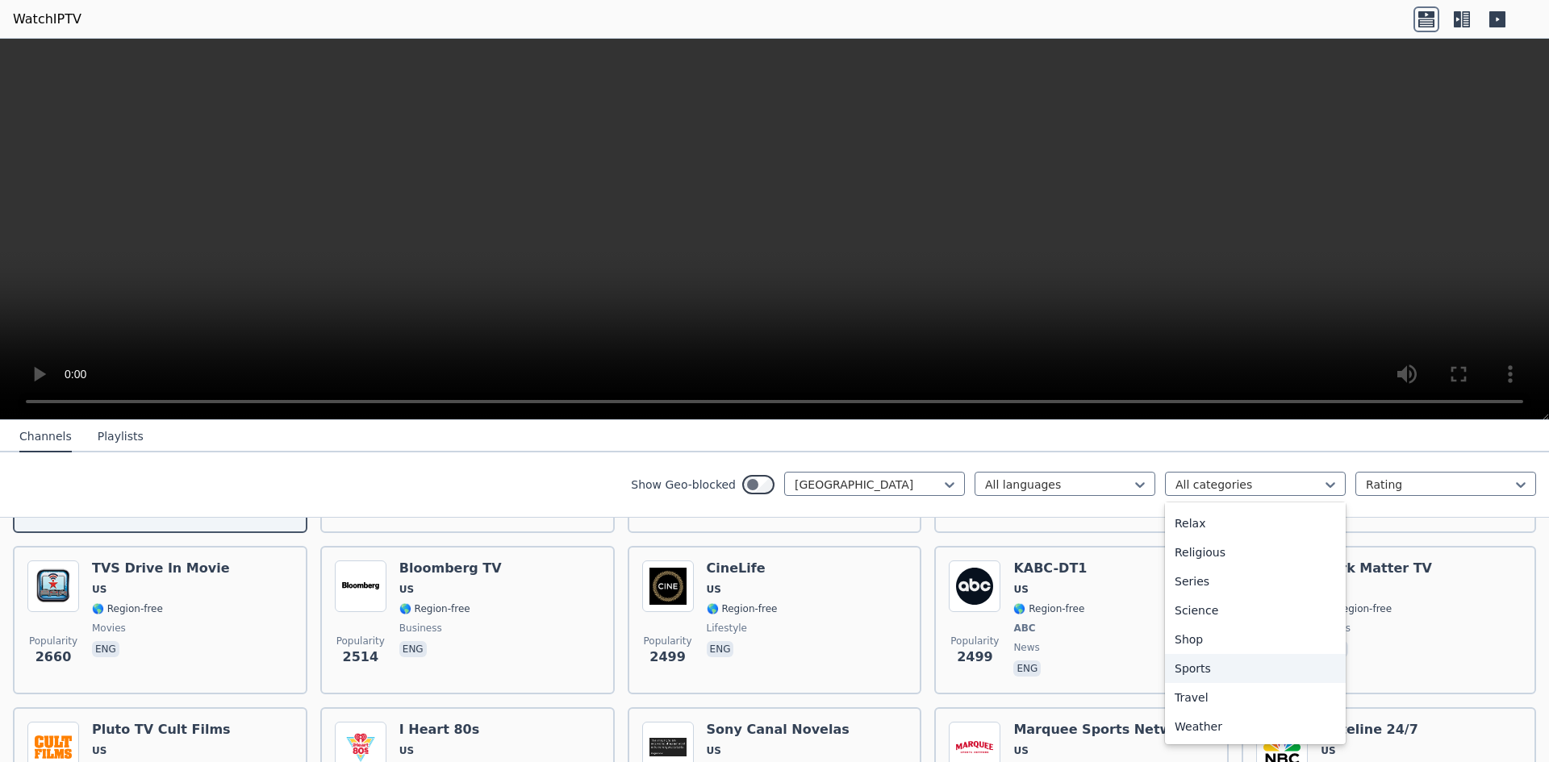
click at [1198, 668] on div "Sports" at bounding box center [1255, 668] width 181 height 29
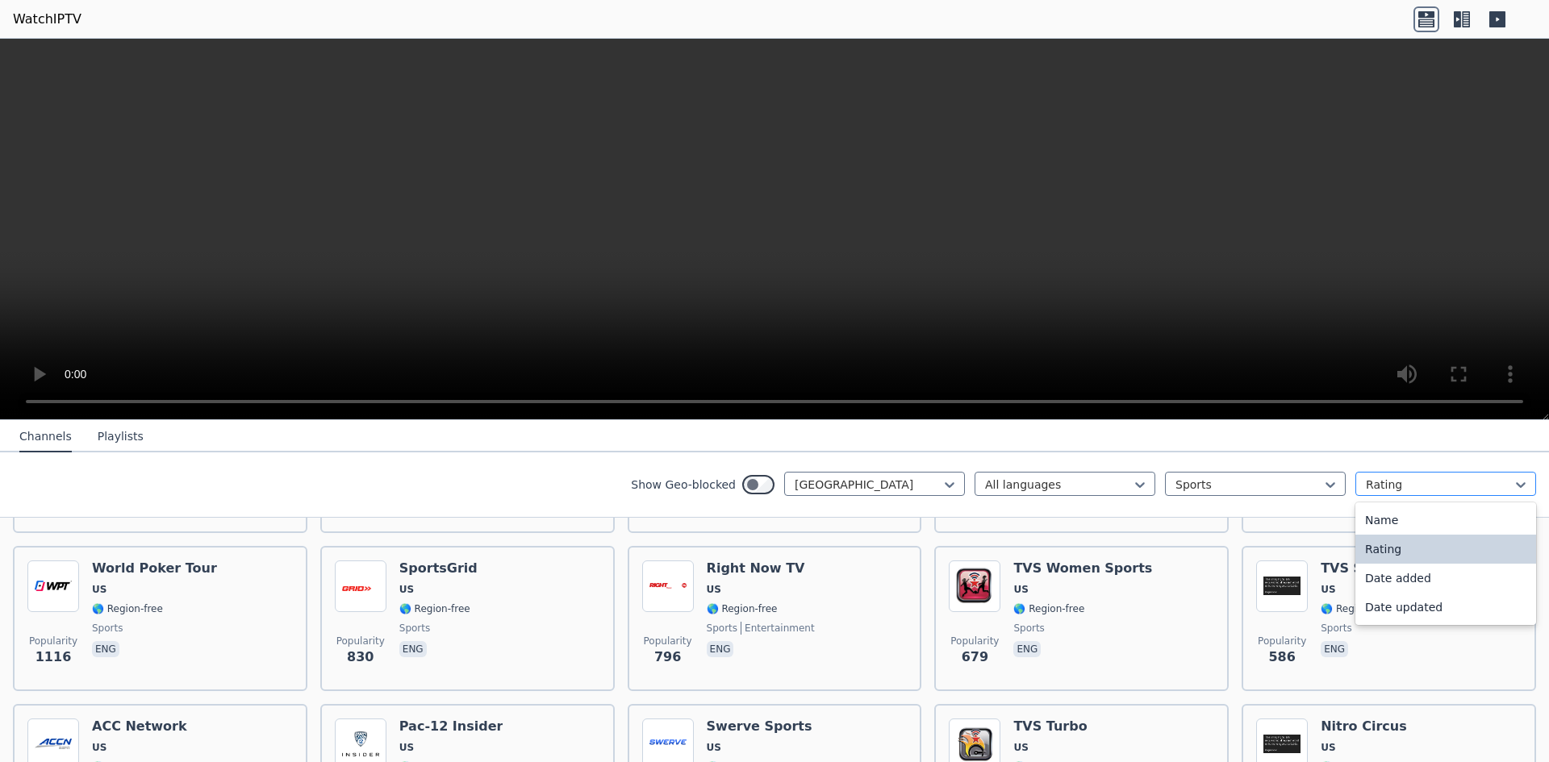
click at [1427, 486] on div at bounding box center [1439, 485] width 147 height 16
click at [1393, 522] on div "Name" at bounding box center [1445, 520] width 181 height 29
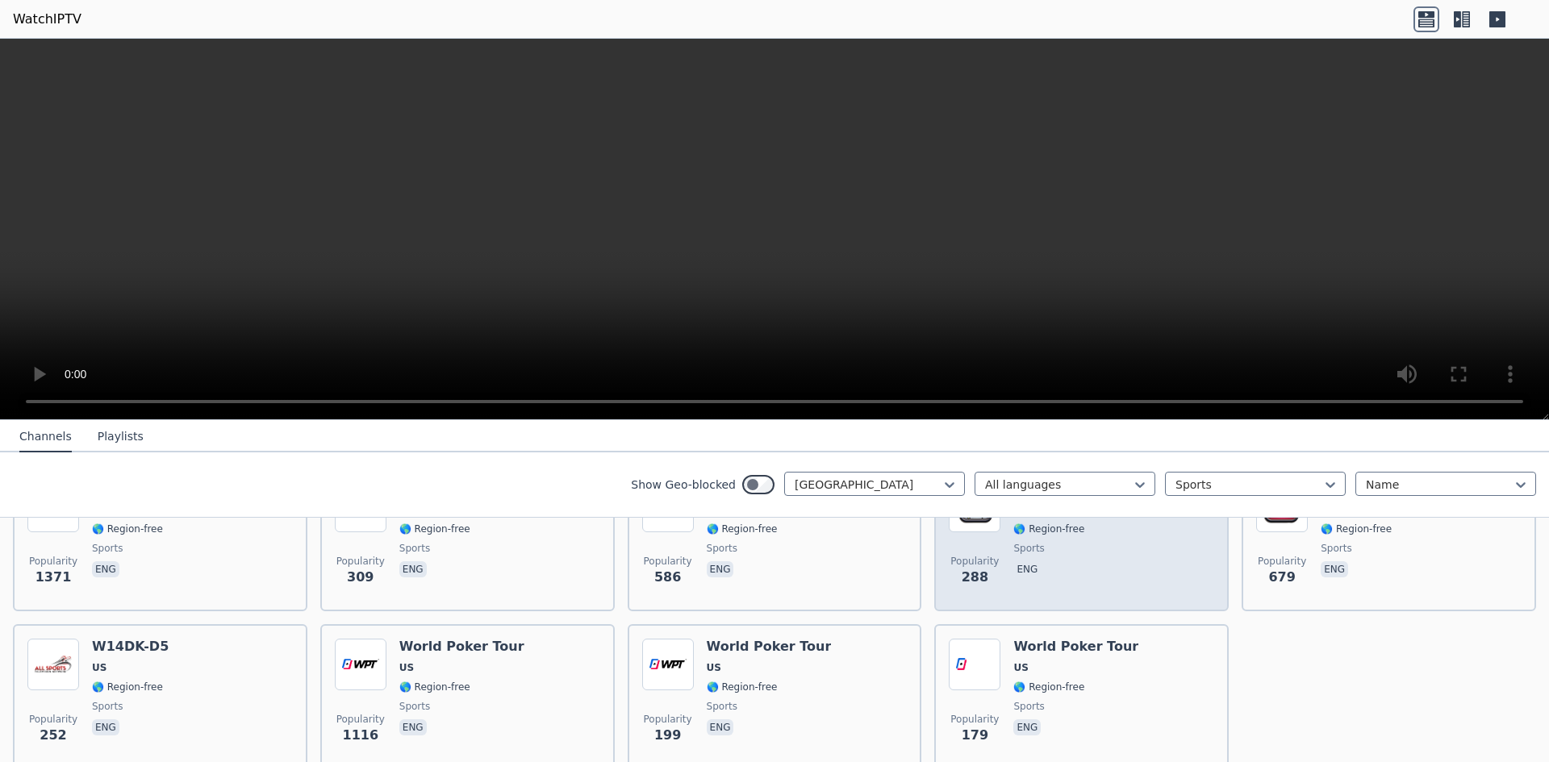
scroll to position [707, 0]
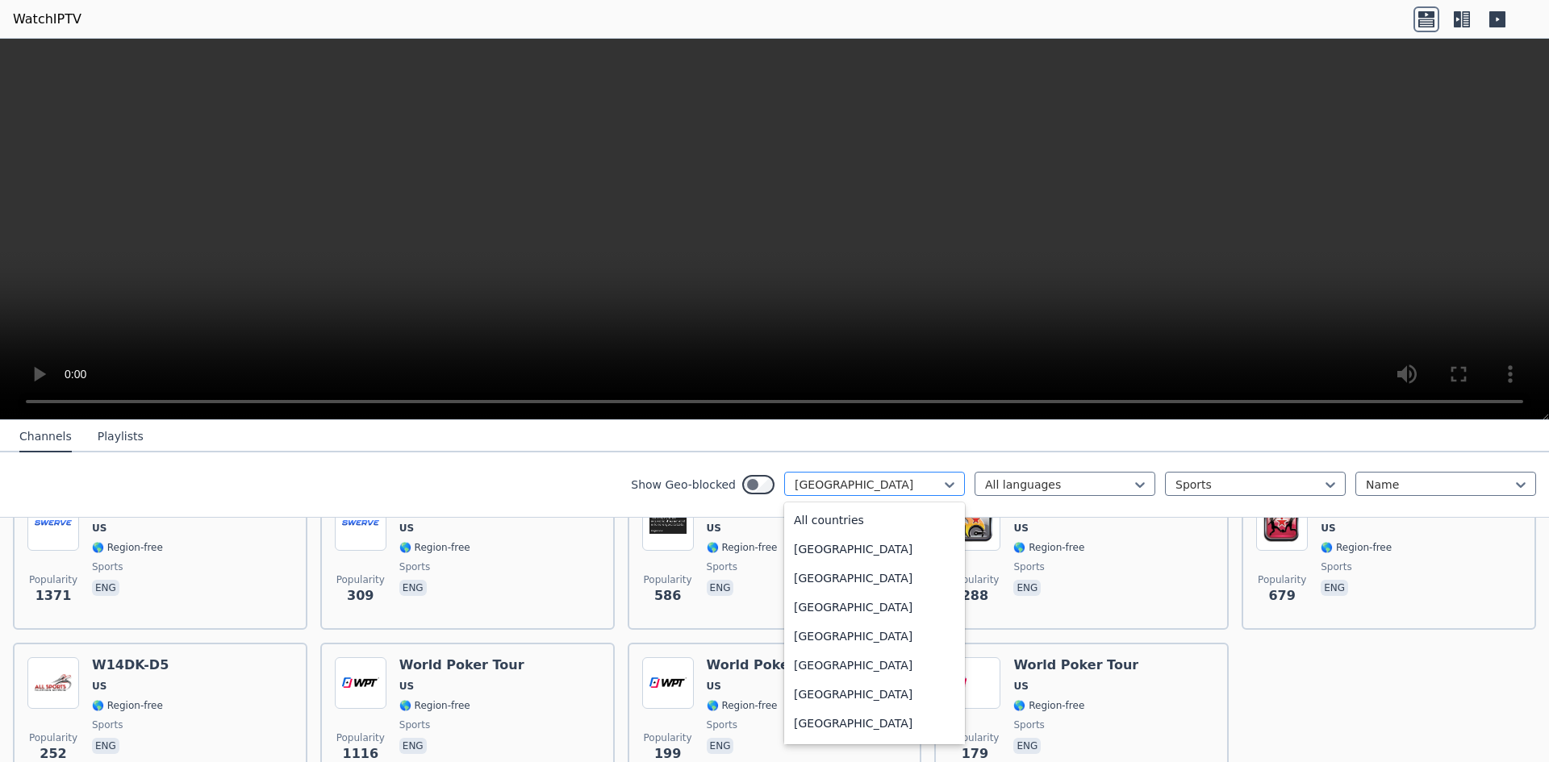
click at [920, 486] on div at bounding box center [868, 485] width 147 height 16
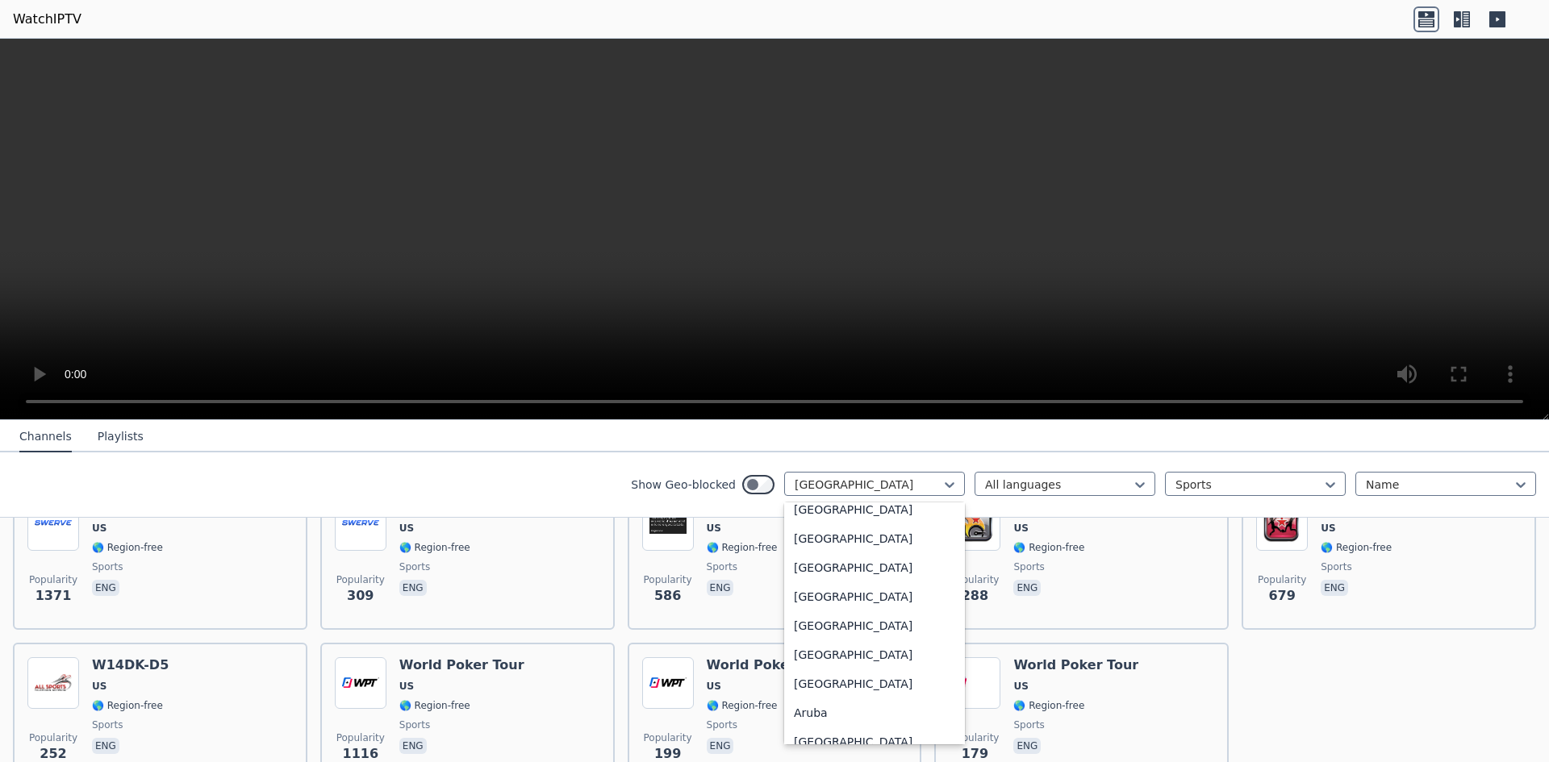
scroll to position [0, 0]
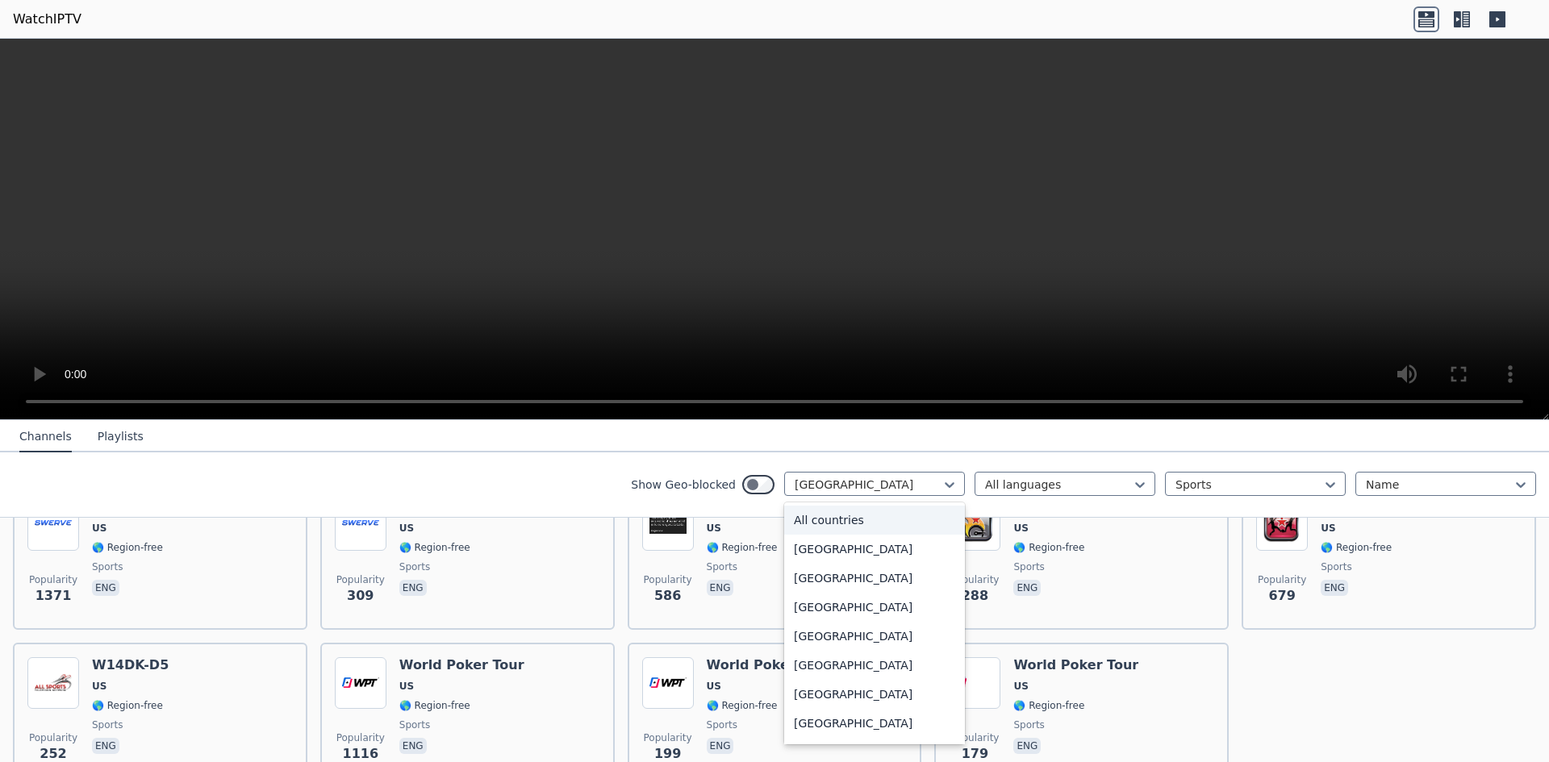
click at [883, 518] on div "All countries" at bounding box center [874, 520] width 181 height 29
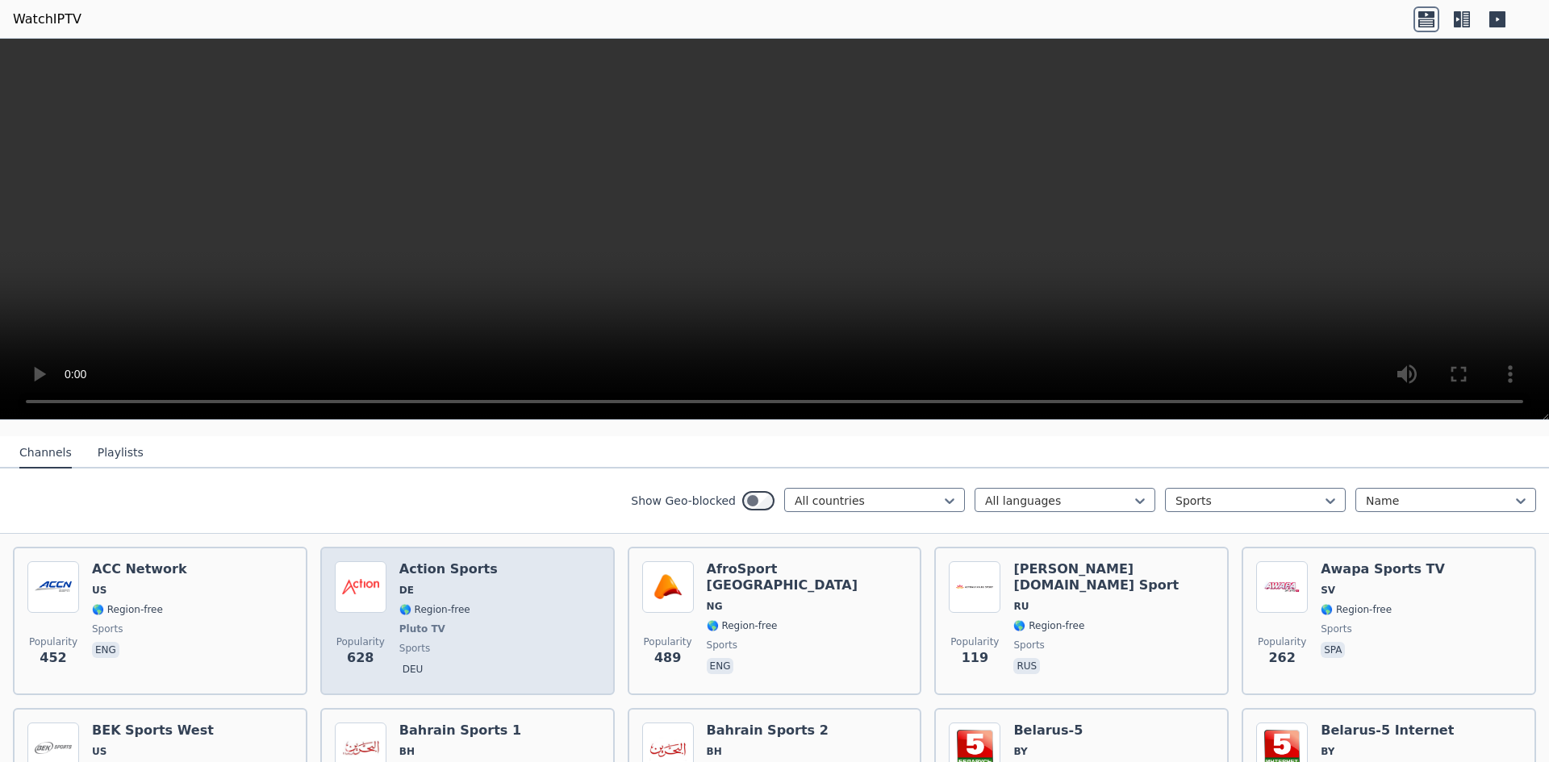
scroll to position [161, 0]
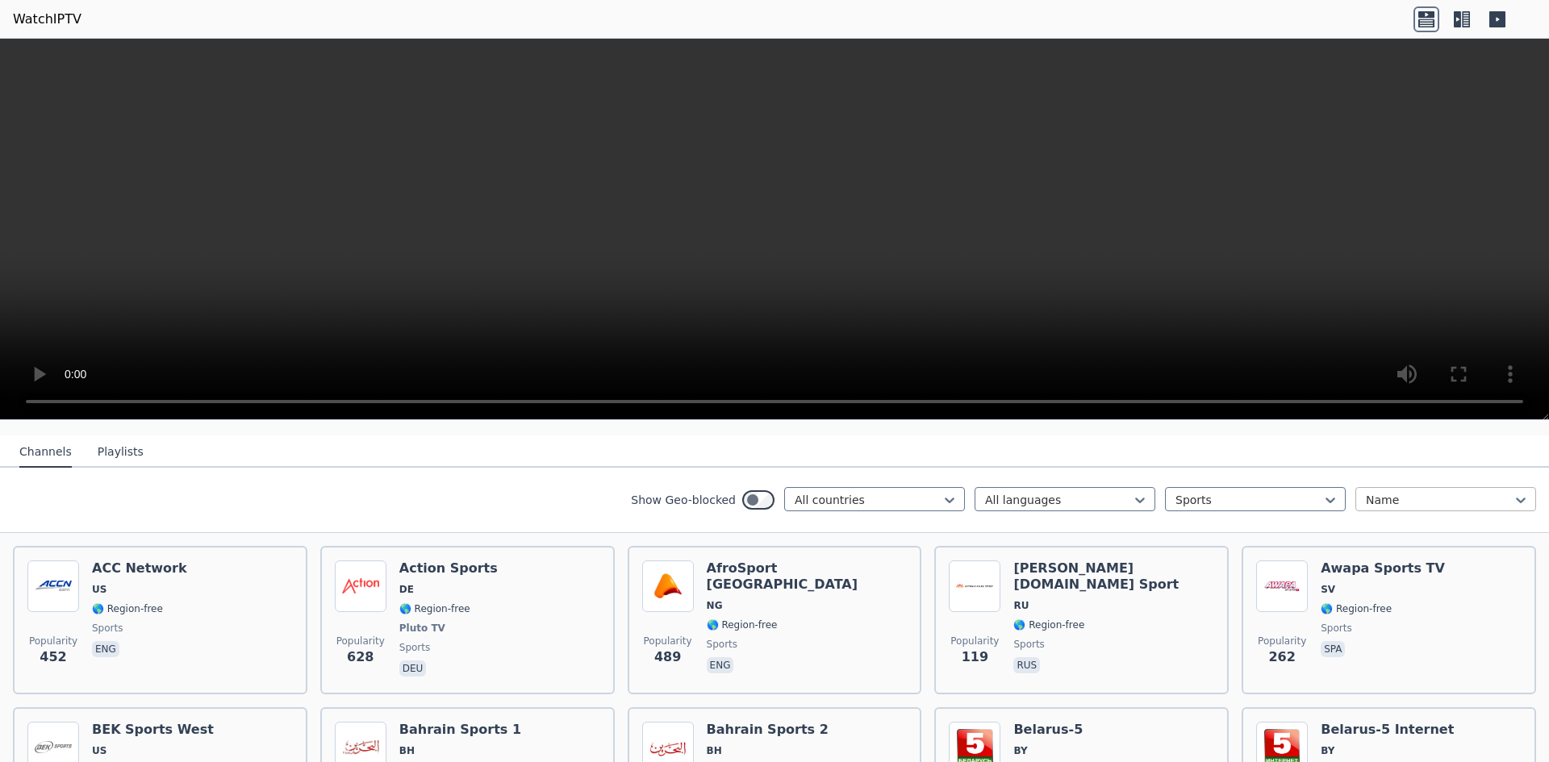
click at [1388, 492] on div at bounding box center [1439, 500] width 147 height 16
click at [1374, 550] on div "Rating" at bounding box center [1445, 564] width 181 height 29
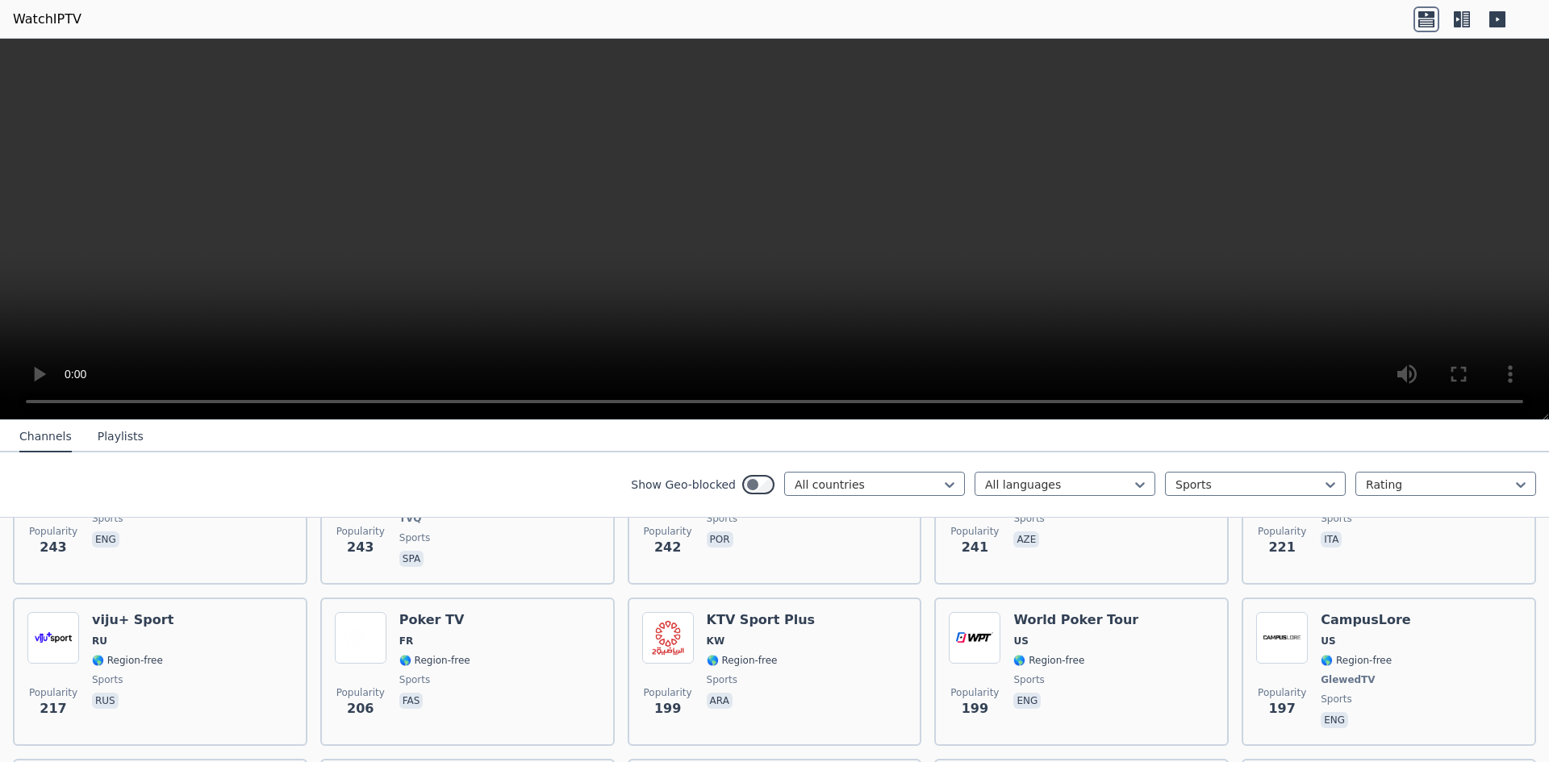
scroll to position [2259, 0]
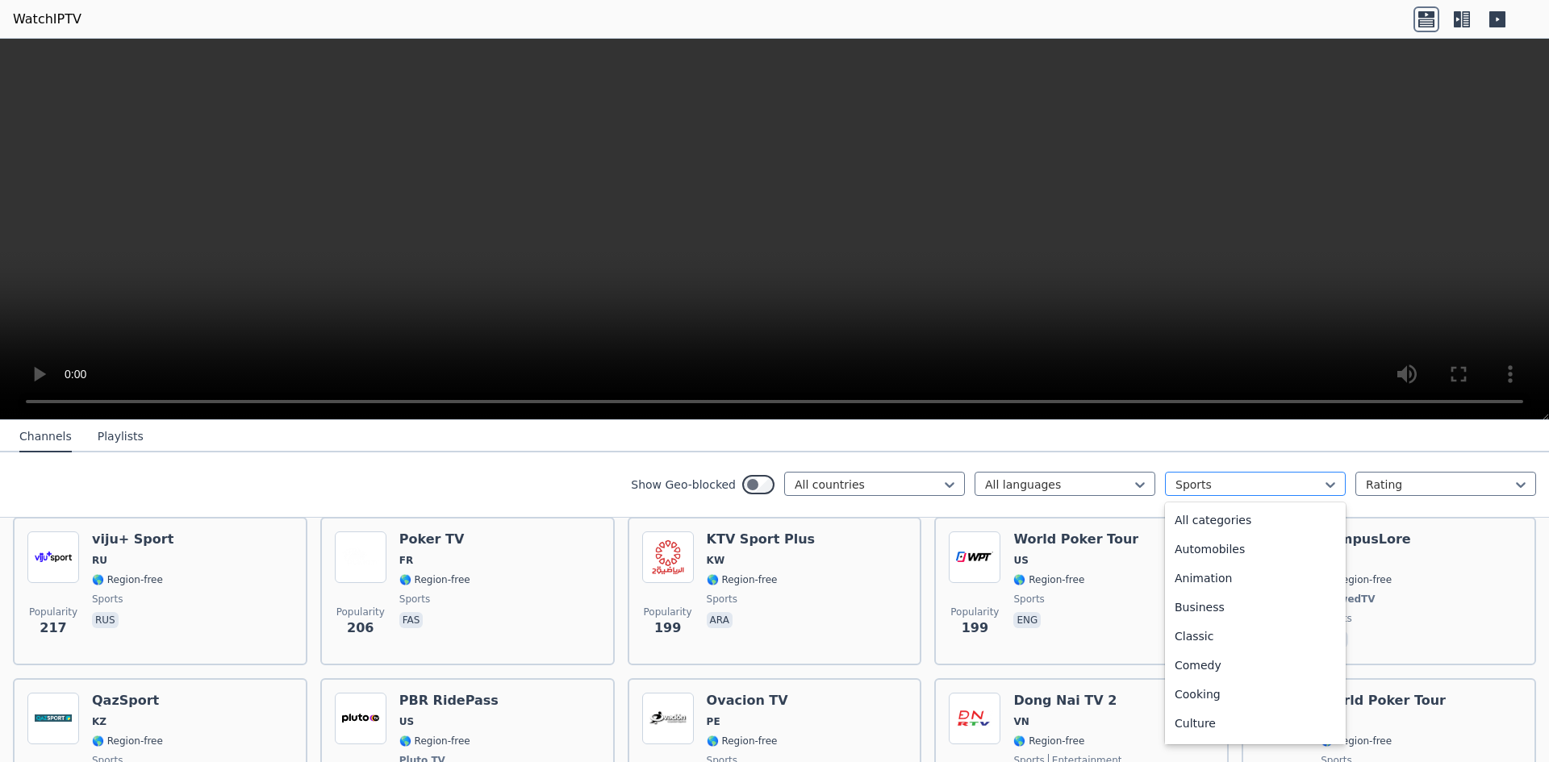
click at [1190, 484] on div at bounding box center [1248, 485] width 147 height 16
click at [1218, 520] on div "All categories" at bounding box center [1255, 520] width 181 height 29
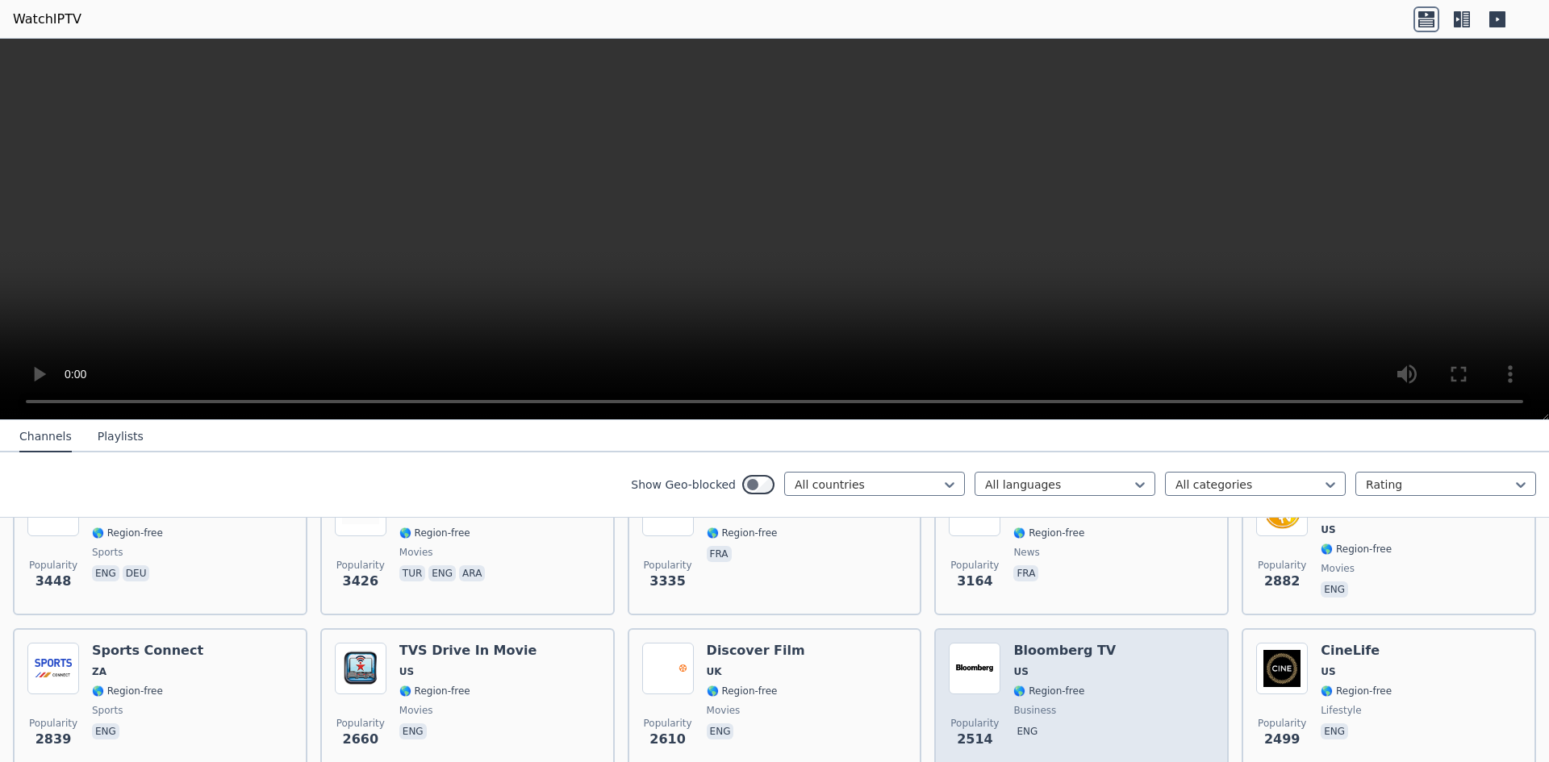
scroll to position [807, 0]
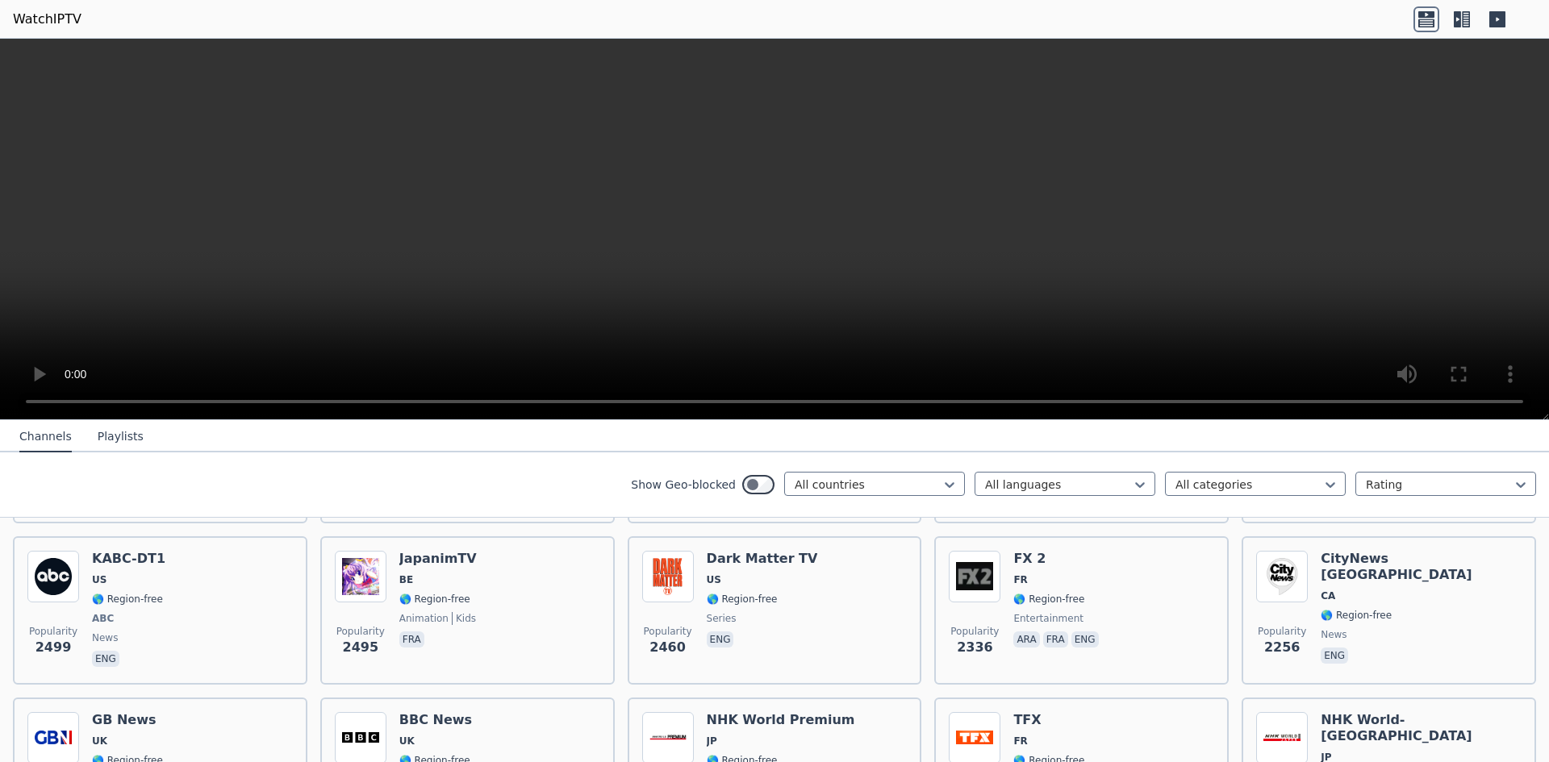
click at [1460, 27] on icon at bounding box center [1457, 19] width 7 height 16
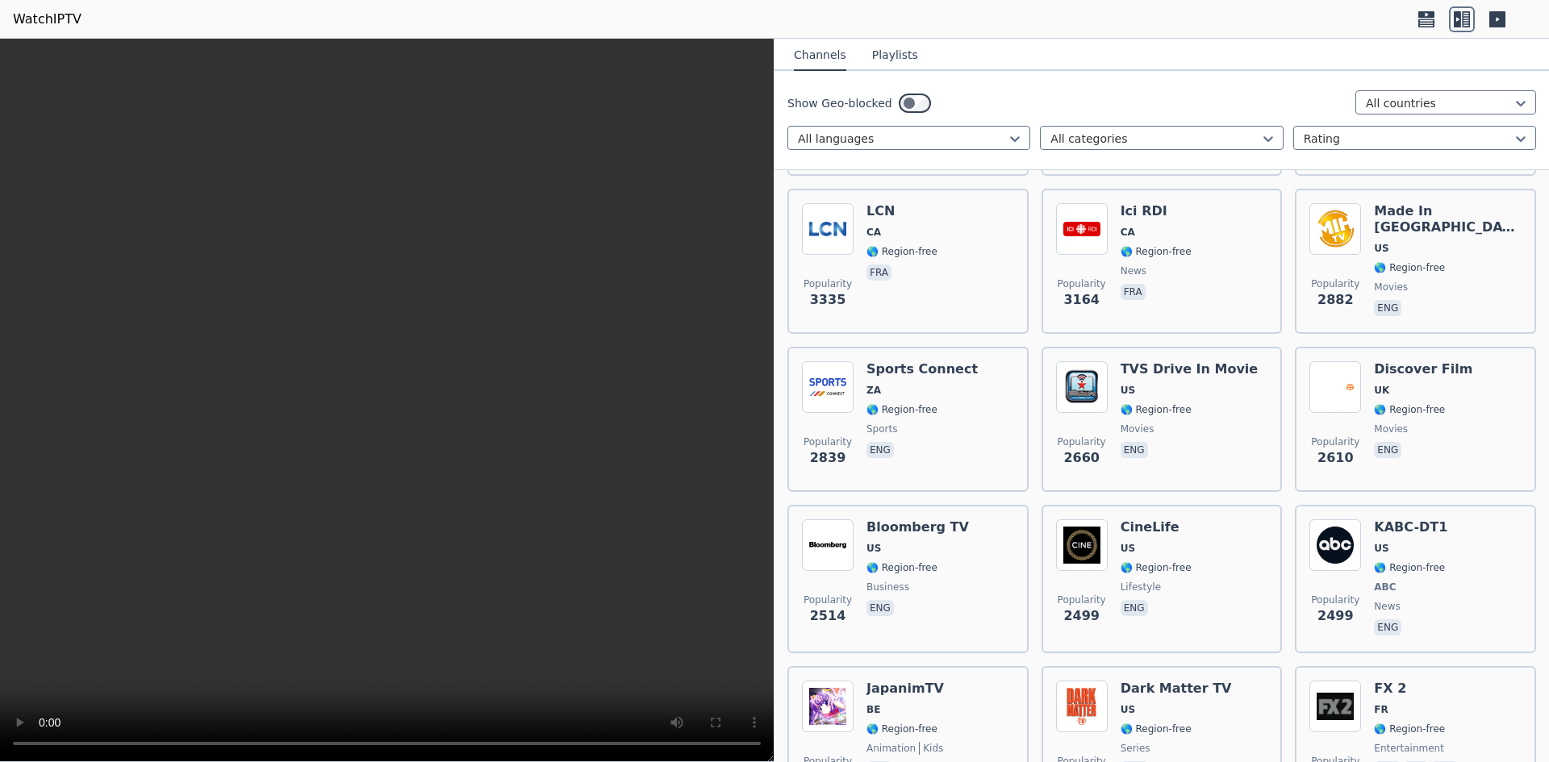
click at [1499, 19] on icon at bounding box center [1497, 19] width 26 height 26
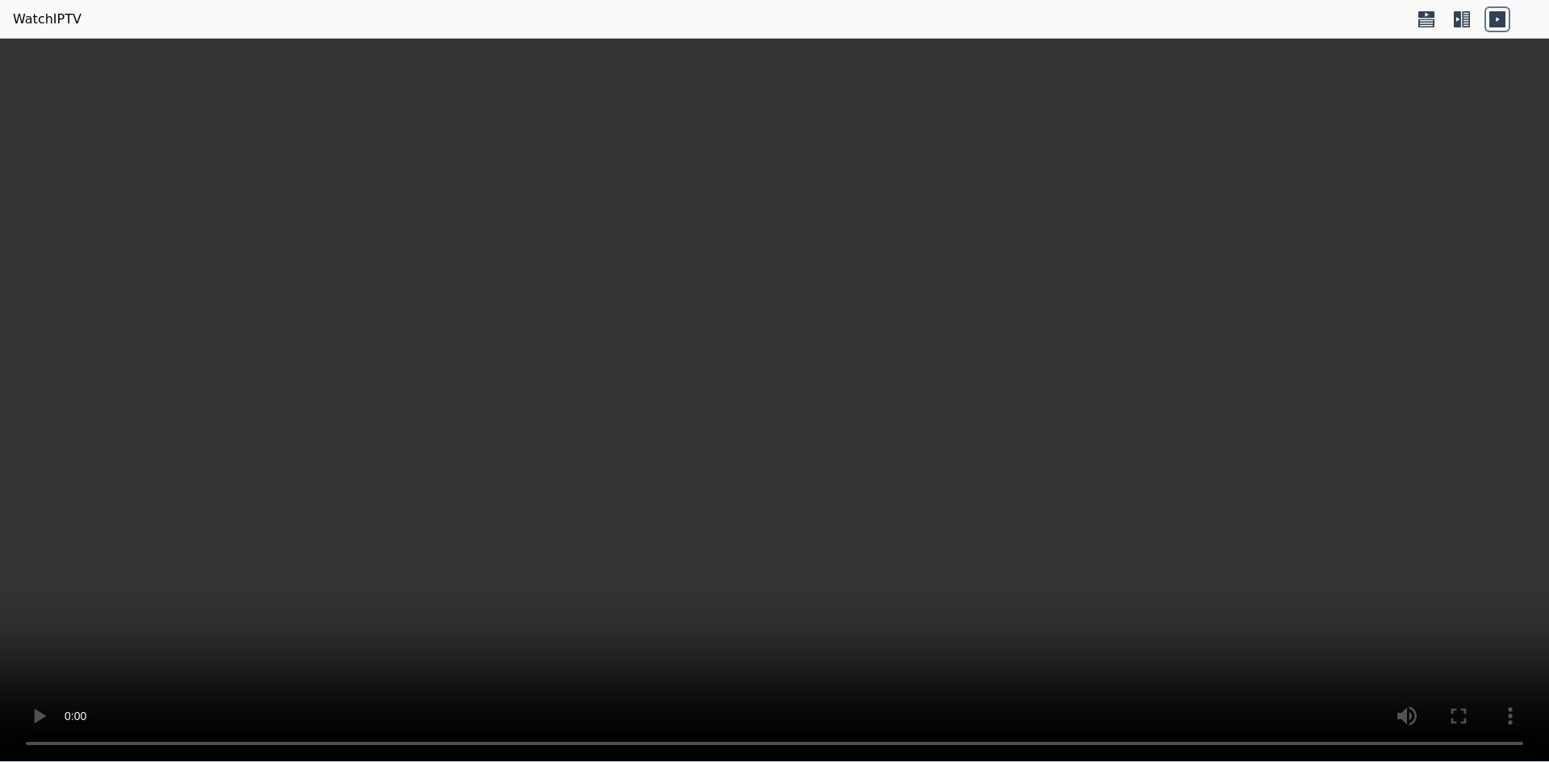
click at [1424, 21] on icon at bounding box center [1426, 19] width 26 height 26
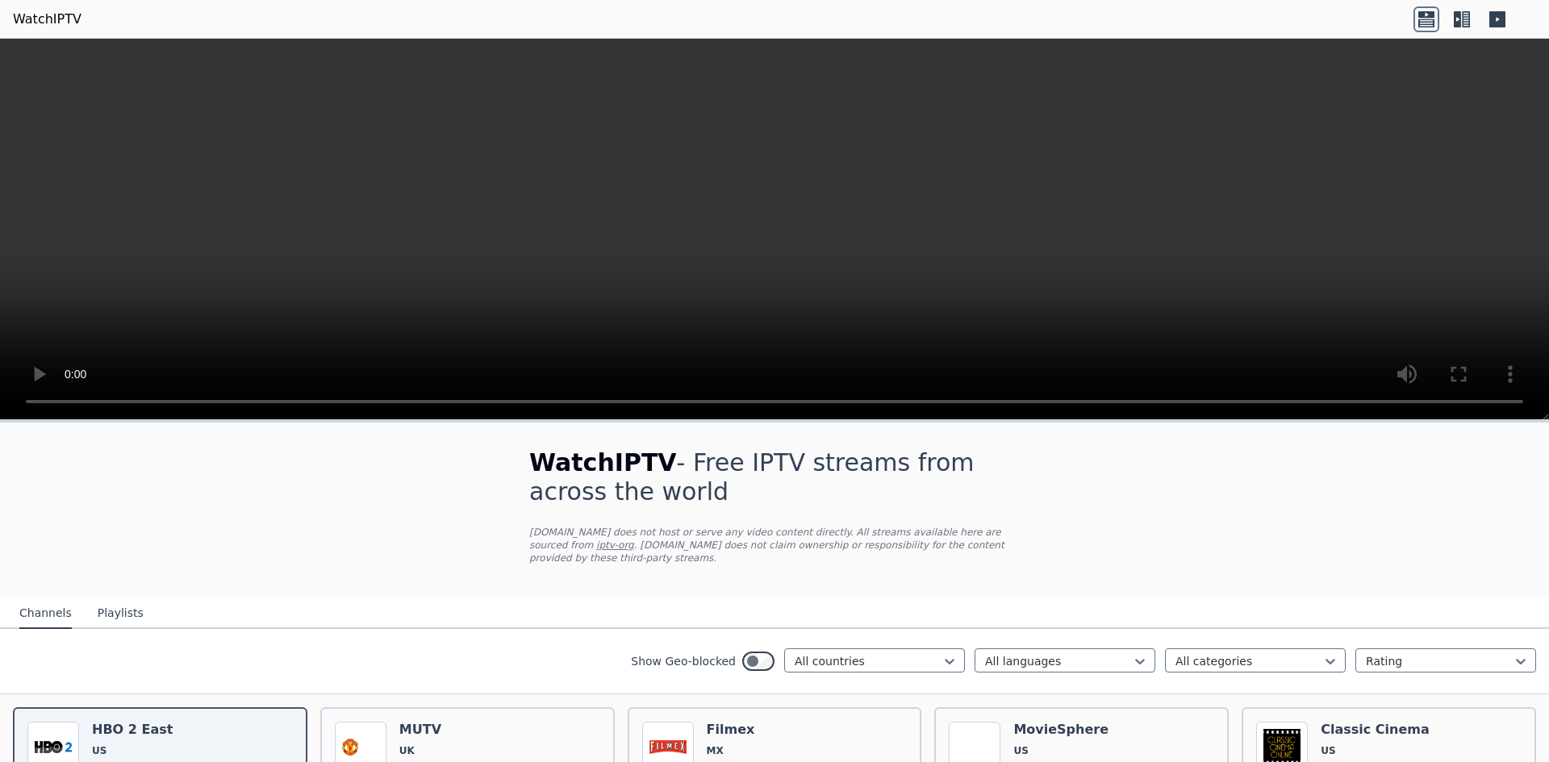
click at [1456, 25] on icon at bounding box center [1457, 19] width 7 height 16
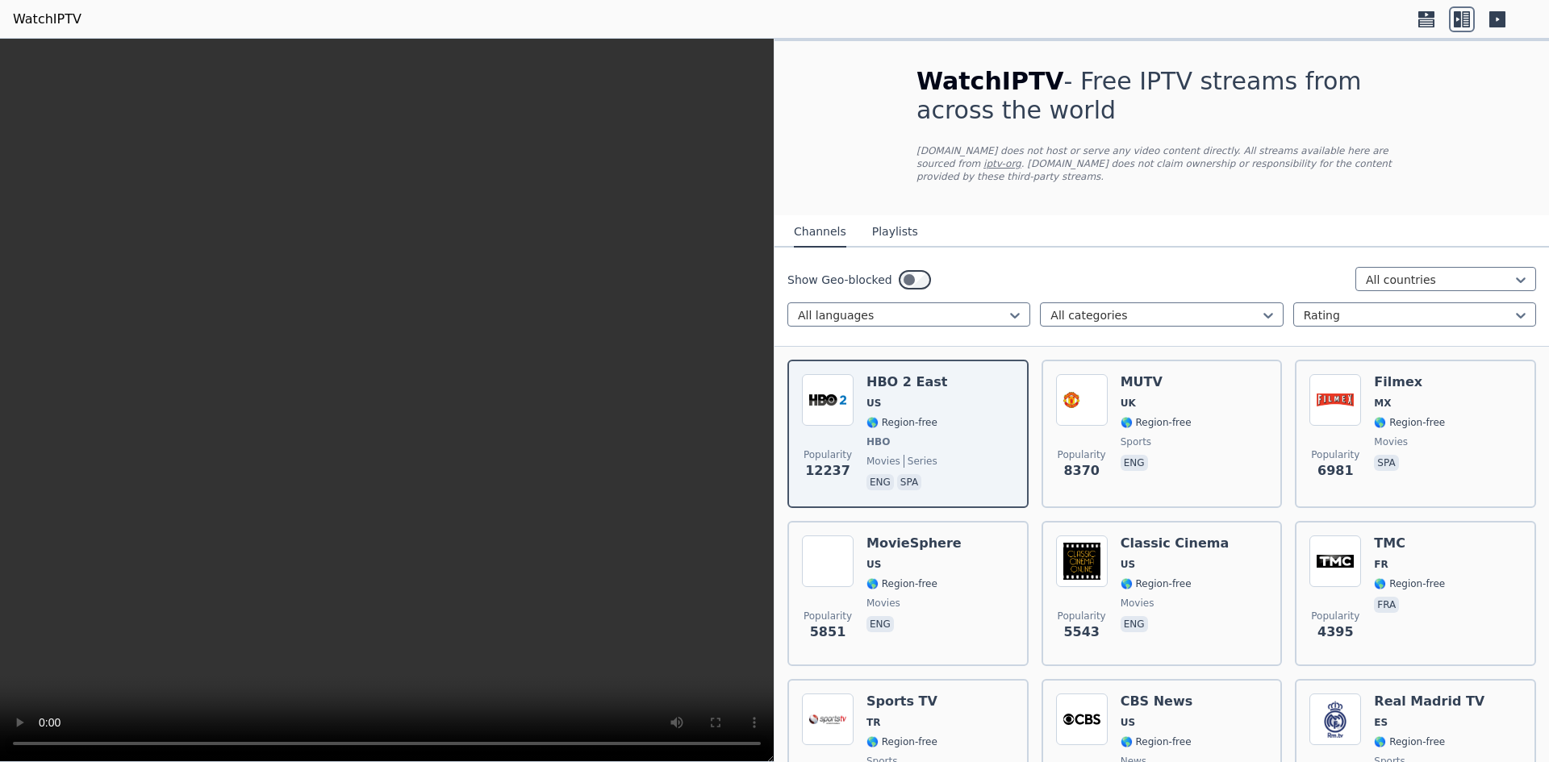
drag, startPoint x: 1428, startPoint y: 24, endPoint x: 1356, endPoint y: 9, distance: 73.4
click at [1427, 24] on icon at bounding box center [1426, 23] width 16 height 8
